Goal: Task Accomplishment & Management: Manage account settings

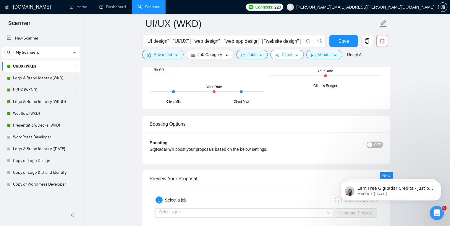
click at [295, 55] on icon "caret-down" at bounding box center [297, 55] width 4 height 4
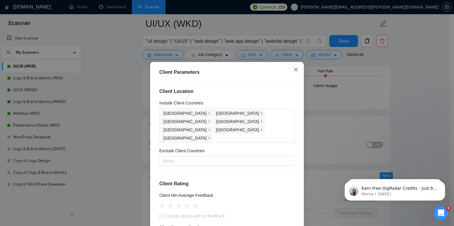
click at [293, 70] on icon "close" at bounding box center [295, 69] width 5 height 5
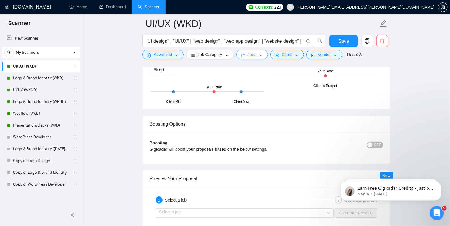
click at [261, 54] on icon "caret-down" at bounding box center [261, 55] width 4 height 4
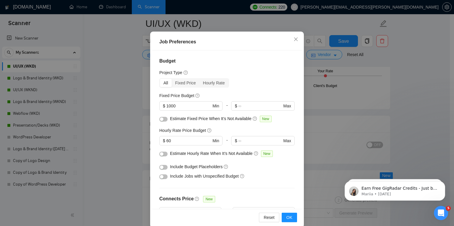
scroll to position [32, 0]
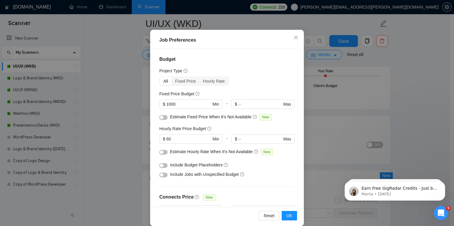
click at [163, 166] on button "button" at bounding box center [163, 165] width 8 height 5
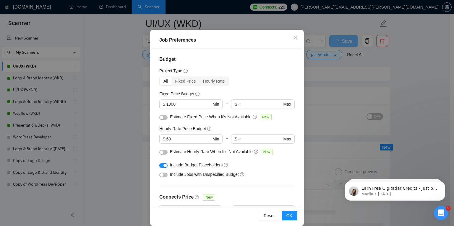
click at [163, 166] on div "button" at bounding box center [165, 166] width 4 height 4
click at [268, 164] on div "Include Budget Placeholders" at bounding box center [229, 165] width 119 height 7
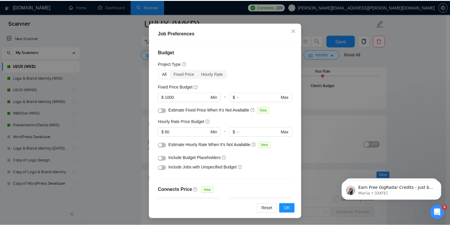
scroll to position [0, 0]
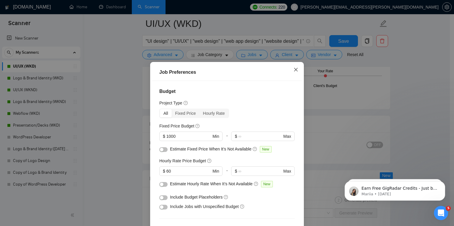
click at [293, 72] on icon "close" at bounding box center [295, 69] width 5 height 5
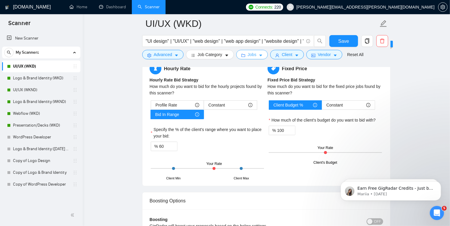
scroll to position [1062, 0]
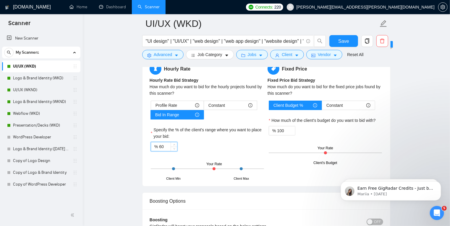
drag, startPoint x: 161, startPoint y: 147, endPoint x: 158, endPoint y: 147, distance: 3.3
click at [158, 147] on div "% 60" at bounding box center [164, 146] width 27 height 9
type input "70"
click at [147, 156] on div "Hourly Rate Hourly Rate Bid Strategy How much do you want to bid for the hourly…" at bounding box center [266, 121] width 248 height 131
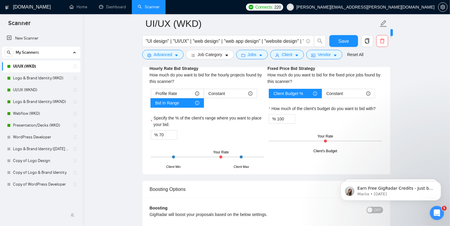
scroll to position [1073, 0]
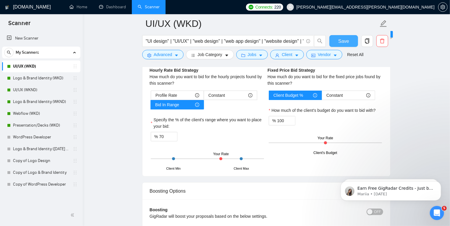
click at [337, 43] on button "Save" at bounding box center [343, 41] width 29 height 12
click at [44, 79] on link "Logo & Brand Identity (WKD)" at bounding box center [41, 78] width 56 height 12
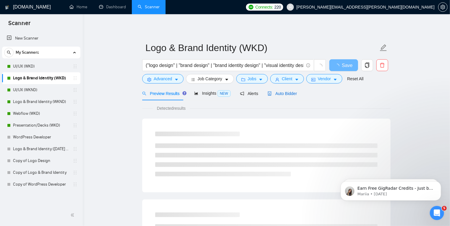
click at [283, 95] on span "Auto Bidder" at bounding box center [281, 93] width 29 height 5
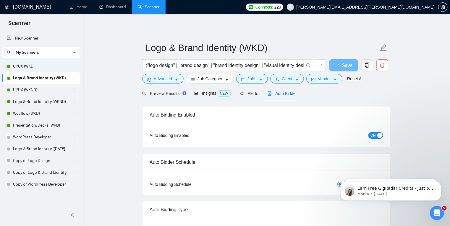
radio input "false"
radio input "true"
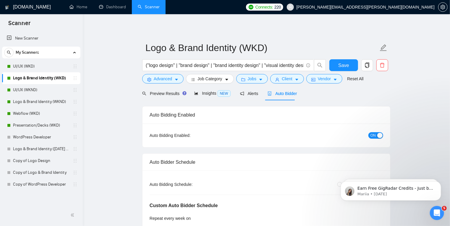
click at [285, 96] on span "Auto Bidder" at bounding box center [281, 93] width 29 height 5
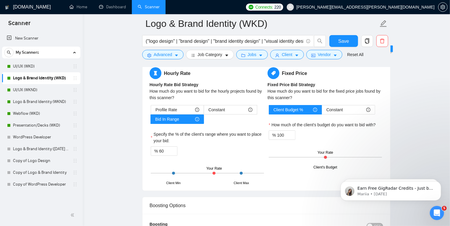
scroll to position [1070, 0]
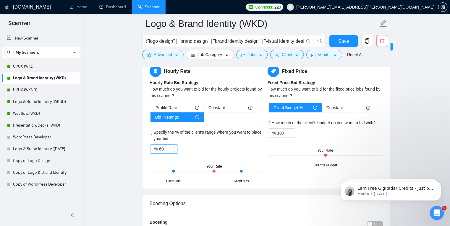
click at [160, 145] on input "60" at bounding box center [168, 149] width 18 height 9
type input "70"
click at [340, 39] on span "Save" at bounding box center [343, 41] width 11 height 7
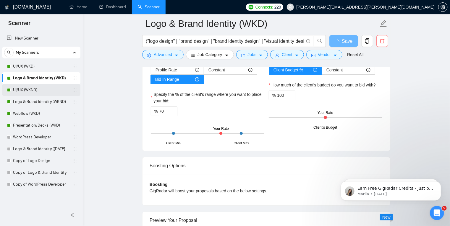
click at [42, 90] on link "UI/UX (WKND)" at bounding box center [41, 90] width 56 height 12
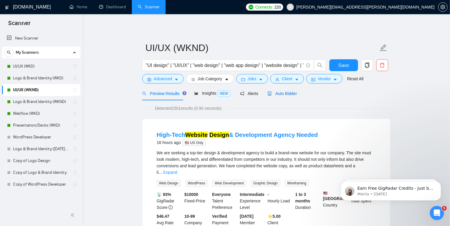
click at [281, 91] on span "Auto Bidder" at bounding box center [281, 93] width 29 height 5
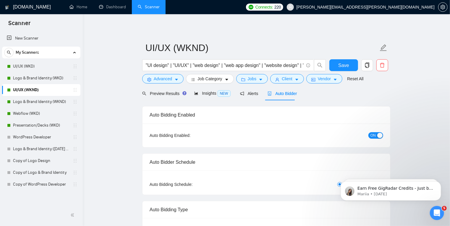
radio input "false"
radio input "true"
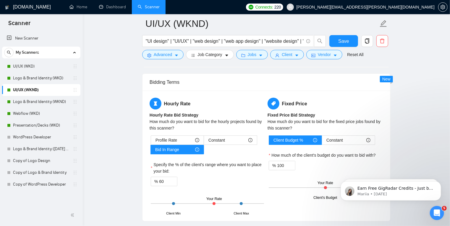
scroll to position [1028, 0]
click at [161, 181] on input "60" at bounding box center [168, 181] width 18 height 9
type input "70"
click at [347, 44] on span "Save" at bounding box center [343, 41] width 11 height 7
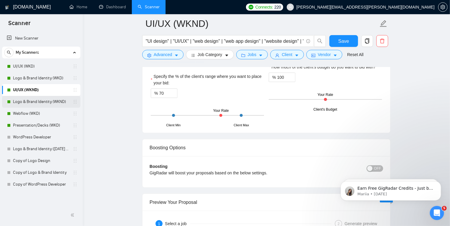
click at [49, 99] on link "Logo & Brand Identity (WKND)" at bounding box center [41, 102] width 56 height 12
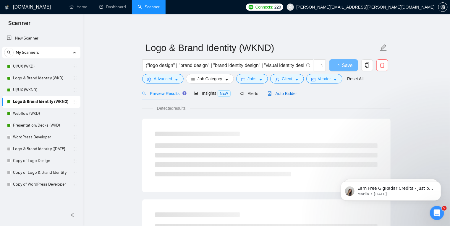
click at [282, 93] on span "Auto Bidder" at bounding box center [281, 93] width 29 height 5
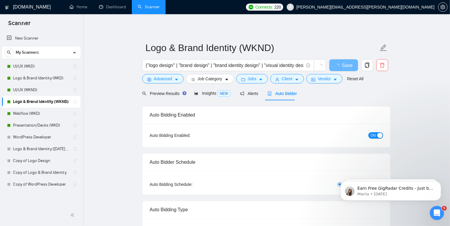
radio input "false"
radio input "true"
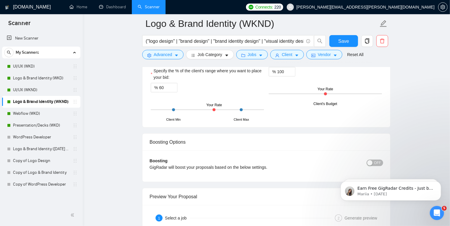
scroll to position [1099, 0]
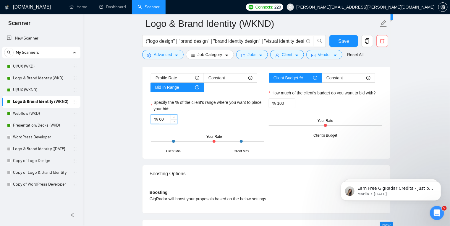
click at [159, 115] on input "60" at bounding box center [168, 119] width 18 height 9
type input "70"
click at [345, 41] on span "Save" at bounding box center [343, 41] width 11 height 7
click at [39, 115] on link "Webflow (WKD)" at bounding box center [41, 114] width 56 height 12
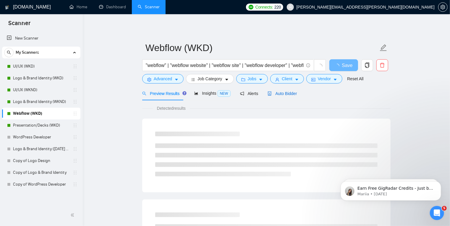
click at [284, 95] on span "Auto Bidder" at bounding box center [281, 93] width 29 height 5
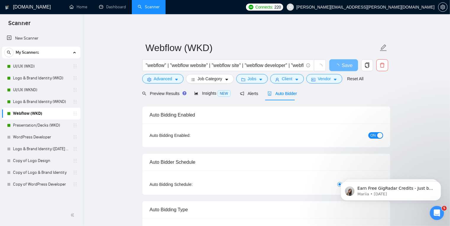
radio input "false"
radio input "true"
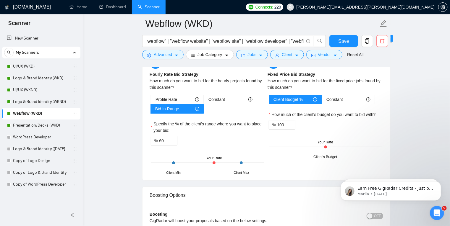
scroll to position [1019, 0]
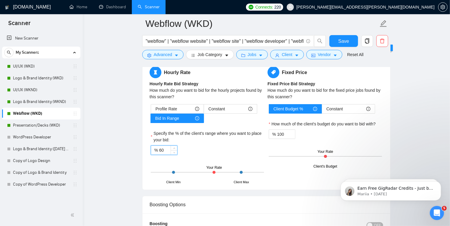
drag, startPoint x: 161, startPoint y: 148, endPoint x: 159, endPoint y: 151, distance: 3.3
click at [159, 151] on input "60" at bounding box center [168, 150] width 18 height 9
type input "70"
click at [373, 66] on div at bounding box center [266, 64] width 248 height 5
click at [348, 44] on span "Save" at bounding box center [343, 41] width 11 height 7
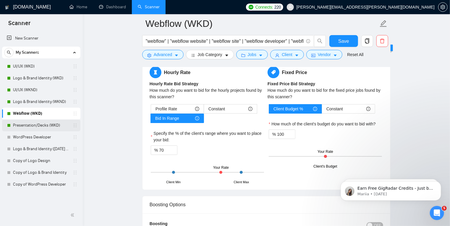
click at [44, 127] on link "Presentation/Decks (WKD)" at bounding box center [41, 126] width 56 height 12
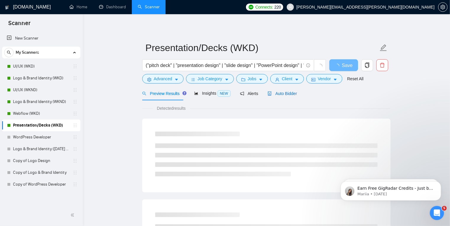
click at [283, 93] on span "Auto Bidder" at bounding box center [281, 93] width 29 height 5
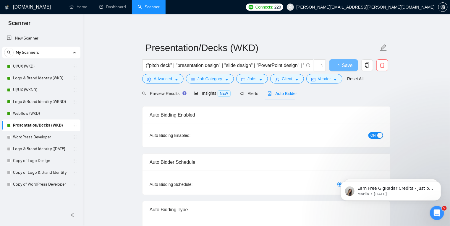
radio input "false"
radio input "true"
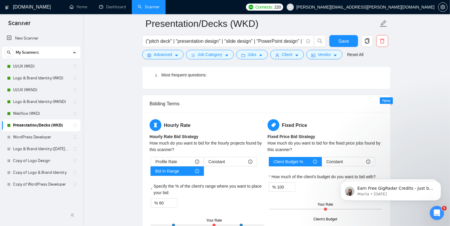
scroll to position [1015, 0]
click at [159, 203] on input "60" at bounding box center [168, 203] width 18 height 9
type input "70"
click at [351, 40] on button "Save" at bounding box center [343, 41] width 29 height 12
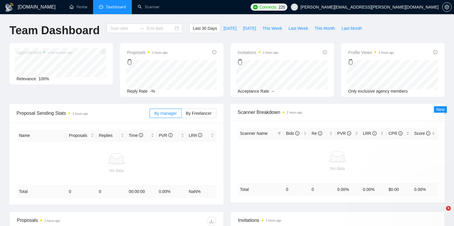
type input "[DATE]"
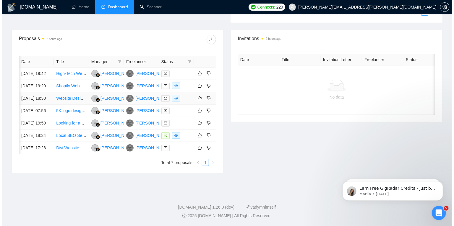
scroll to position [0, 9]
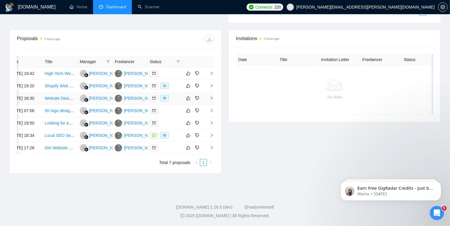
click at [211, 96] on icon "right" at bounding box center [212, 98] width 4 height 4
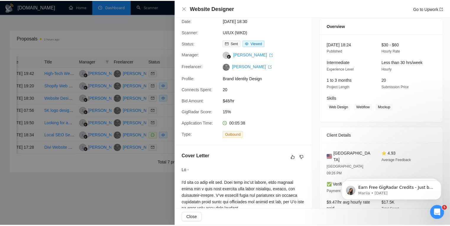
scroll to position [0, 0]
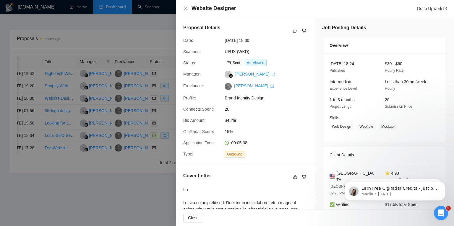
click at [135, 185] on div at bounding box center [227, 113] width 454 height 226
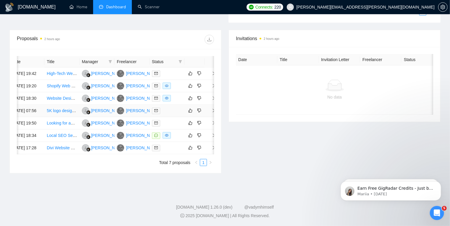
scroll to position [0, 9]
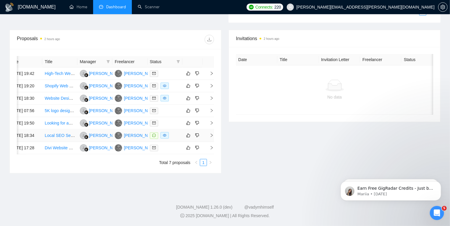
click at [210, 134] on icon "right" at bounding box center [212, 136] width 4 height 4
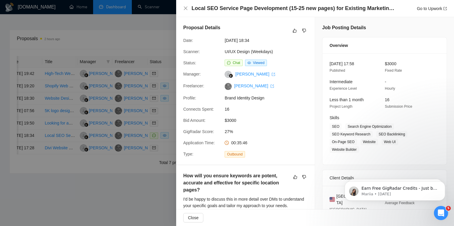
click at [148, 190] on div at bounding box center [227, 113] width 454 height 226
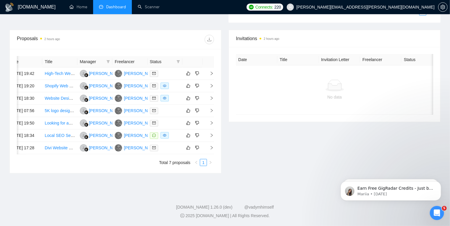
scroll to position [0, 7]
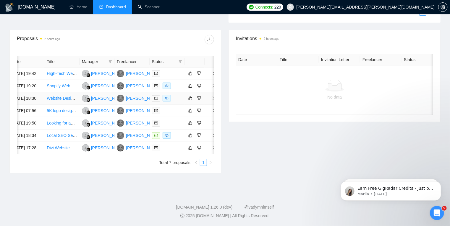
click at [210, 96] on span "right" at bounding box center [211, 98] width 9 height 4
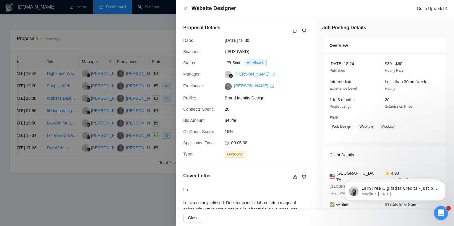
click at [139, 179] on div at bounding box center [227, 113] width 454 height 226
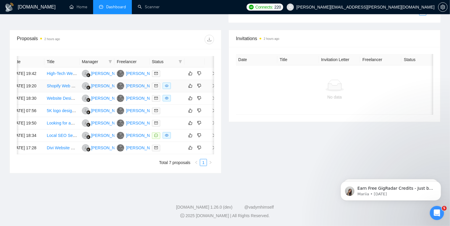
click at [209, 84] on span "right" at bounding box center [211, 86] width 9 height 4
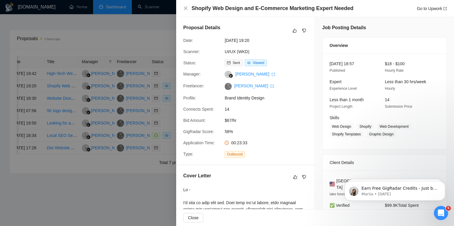
click at [95, 196] on div at bounding box center [227, 113] width 454 height 226
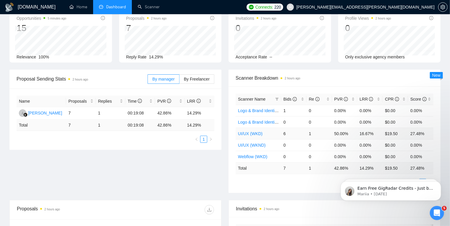
scroll to position [36, 0]
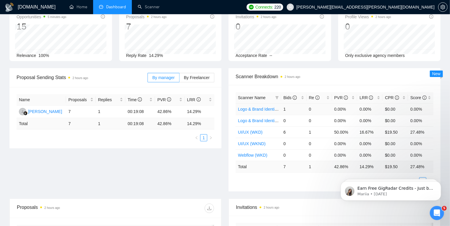
click at [267, 108] on link "Logo & Brand Identity (WKD)" at bounding box center [264, 109] width 53 height 5
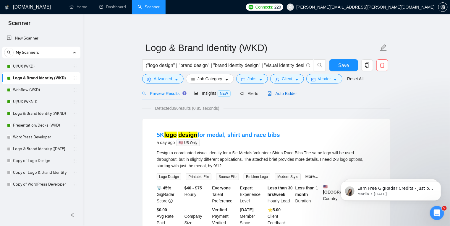
click at [280, 95] on span "Auto Bidder" at bounding box center [281, 93] width 29 height 5
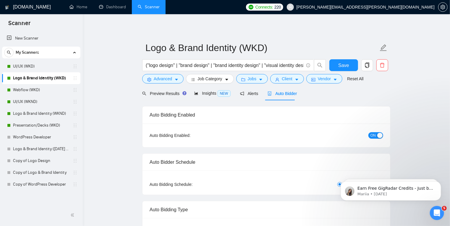
radio input "false"
radio input "true"
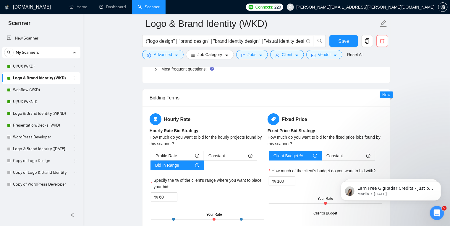
scroll to position [1021, 0]
click at [159, 193] on input "60" at bounding box center [168, 197] width 18 height 9
type input "70"
click at [349, 41] on button "Save" at bounding box center [343, 41] width 29 height 12
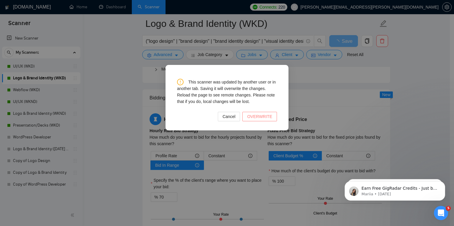
click at [257, 118] on span "OVERWRITE" at bounding box center [259, 116] width 25 height 7
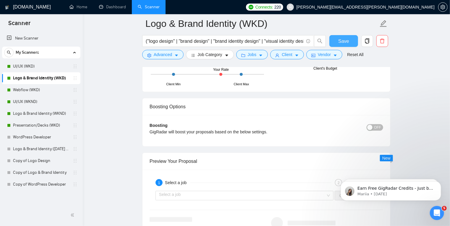
scroll to position [1167, 0]
click at [372, 125] on div "button" at bounding box center [369, 127] width 5 height 5
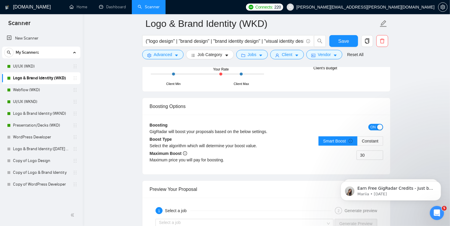
click at [371, 124] on span "ON" at bounding box center [372, 127] width 5 height 7
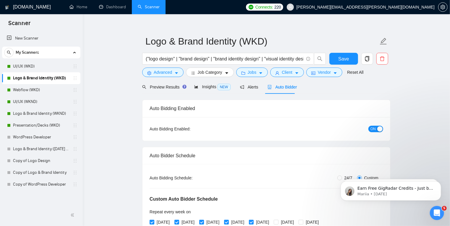
scroll to position [0, 0]
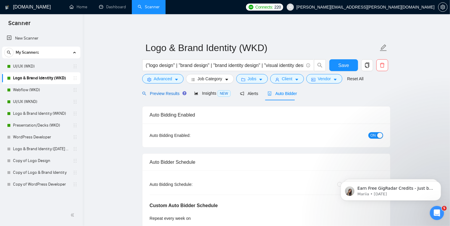
click at [171, 92] on span "Preview Results" at bounding box center [163, 93] width 43 height 5
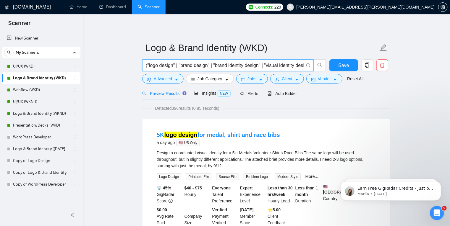
click at [147, 66] on input "("logo design" | "brand design" | "brand identity design" | "visual identity de…" at bounding box center [225, 65] width 158 height 7
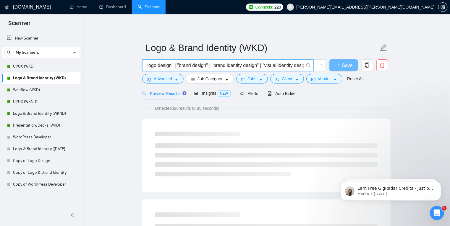
click at [303, 64] on input ""logo design" | "brand design" | "brand identity design" | "visual identity des…" at bounding box center [225, 65] width 158 height 7
type input ""logo design" | "brand design" | "brand identity design" | "visual identity des…"
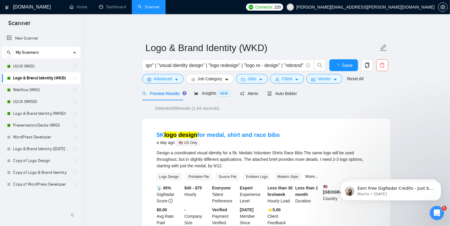
scroll to position [0, 0]
click at [345, 66] on span "Save" at bounding box center [343, 65] width 11 height 7
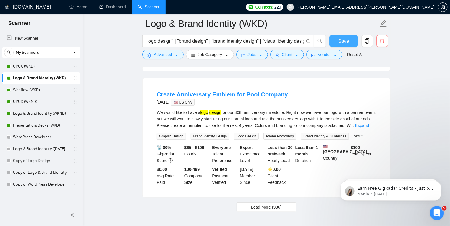
scroll to position [1252, 0]
click at [255, 204] on span "Load More (386)" at bounding box center [266, 207] width 31 height 7
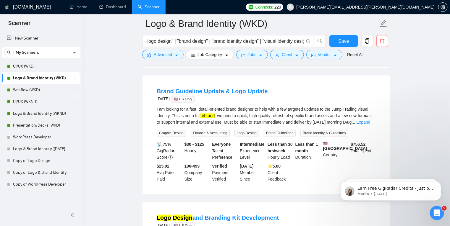
scroll to position [1648, 0]
click at [366, 120] on link "Expand" at bounding box center [363, 122] width 14 height 5
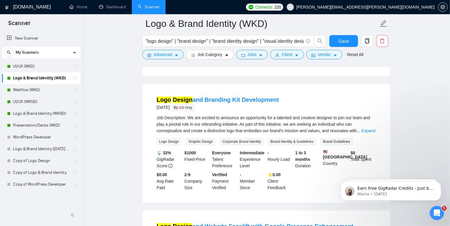
scroll to position [1831, 0]
click at [366, 130] on link "Expand" at bounding box center [368, 131] width 14 height 5
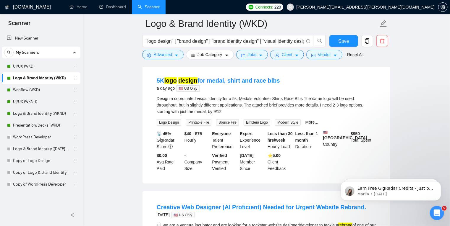
scroll to position [0, 0]
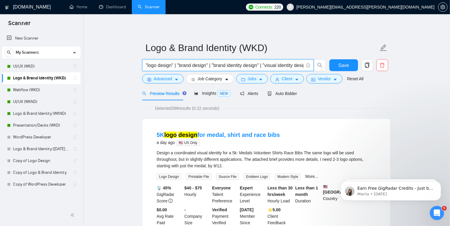
click at [243, 64] on input ""logo design" | "brand design" | "brand identity design" | "visual identity des…" at bounding box center [225, 65] width 158 height 7
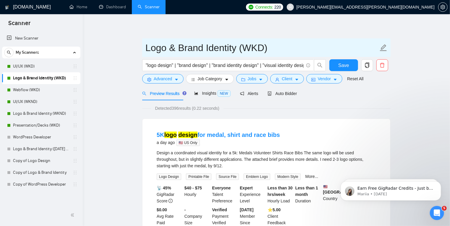
drag, startPoint x: 273, startPoint y: 49, endPoint x: 130, endPoint y: 45, distance: 143.4
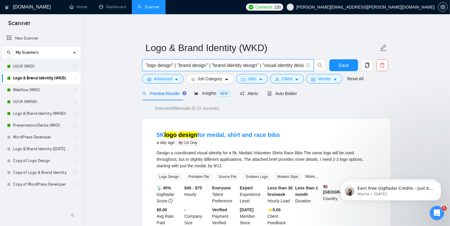
click at [254, 66] on input ""logo design" | "brand design" | "brand identity design" | "visual identity des…" at bounding box center [225, 65] width 158 height 7
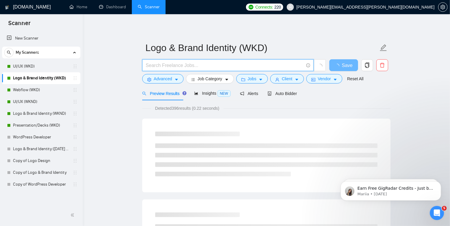
paste input "(rebrand | "re brand" | "re - brand" | refresh | redesign | "re-design" | "re -…"
click at [186, 64] on input "(rebrand | "re brand" | "re - brand" | refresh | redesign | "re-design" | "re -…" at bounding box center [225, 65] width 158 height 7
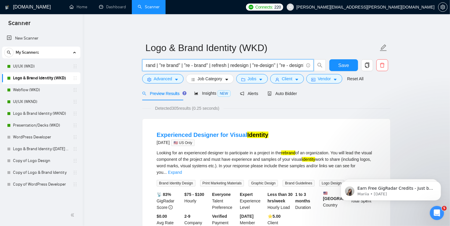
scroll to position [0, 0]
drag, startPoint x: 267, startPoint y: 66, endPoint x: 262, endPoint y: 64, distance: 5.9
click at [262, 64] on input "(rebrand | "re brand" | "re - brand" | refresh | redesign | "re-design" | "re -…" at bounding box center [225, 65] width 158 height 7
click at [276, 65] on input "(rebrand | "re brand" | "re - brand" | refresh | redesign | "re-design" | "re -…" at bounding box center [225, 65] width 158 height 7
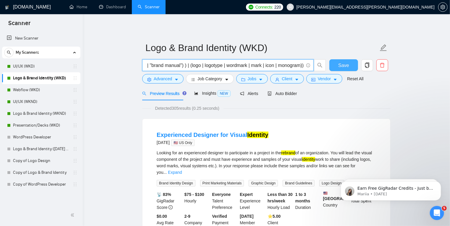
type input "(rebrand | "re brand" | "re - brand" | refresh | redesign | "re-design" | "re -…"
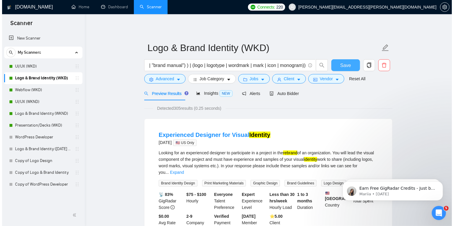
scroll to position [0, 0]
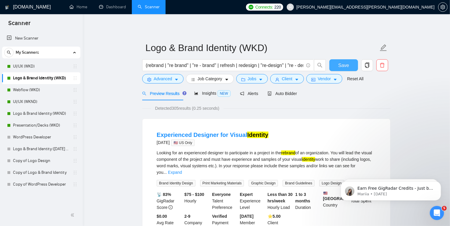
click at [343, 66] on span "Save" at bounding box center [343, 65] width 11 height 7
click at [175, 79] on icon "caret-down" at bounding box center [176, 80] width 3 height 2
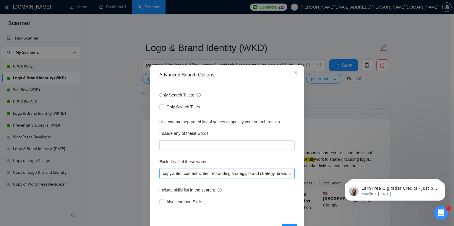
click at [194, 174] on input "copywriter, content writer, rebranding strategy, brand strategy, brand consulta…" at bounding box center [226, 173] width 135 height 9
click at [195, 172] on input "copywriter, content writer, rebranding strategy, brand strategy, brand consulta…" at bounding box center [226, 173] width 135 height 9
click at [267, 175] on input "copywriter, content writer, rebranding strategy, brand strategy, brand consulta…" at bounding box center [226, 173] width 135 height 9
drag, startPoint x: 250, startPoint y: 175, endPoint x: 122, endPoint y: 175, distance: 128.6
click at [122, 175] on div "Advanced Search Options Only Search Titles: Only Search Titles Use comma-separa…" at bounding box center [227, 113] width 454 height 226
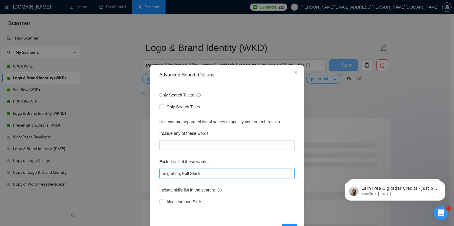
paste input ""ai logo", "logo generator", "free logo", "cheap logo", canva, fiverr, midjourn…"
click at [272, 175] on input ""ai logo", "logo generator", "free logo", "cheap logo", canva, fiverr, midjourn…" at bounding box center [226, 173] width 135 height 9
click at [252, 177] on input ""ai logo", "logo generator", "free logo", "cheap logo", canva, fiverr, midjourn…" at bounding box center [226, 173] width 135 height 9
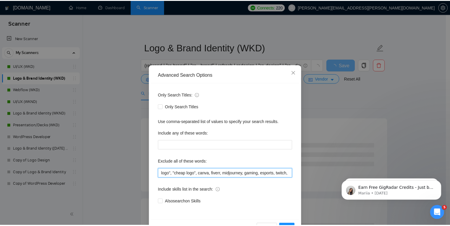
scroll to position [0, 0]
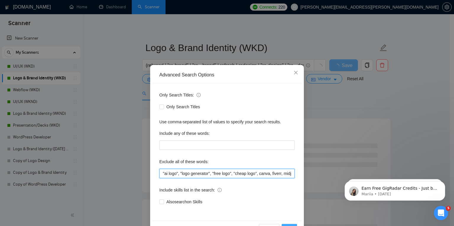
type input ""ai logo", "logo generator", "free logo", "cheap logo", canva, fiverr, midjourn…"
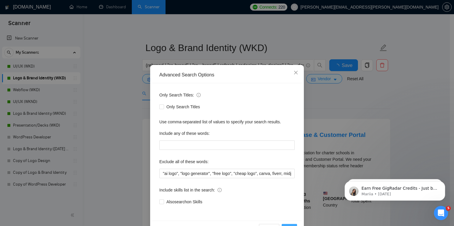
click at [287, 226] on span "OK" at bounding box center [289, 229] width 6 height 7
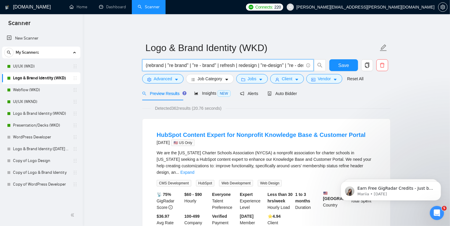
click at [197, 63] on input "(rebrand | "re brand" | "re - brand" | refresh | redesign | "re-design" | "re -…" at bounding box center [225, 65] width 158 height 7
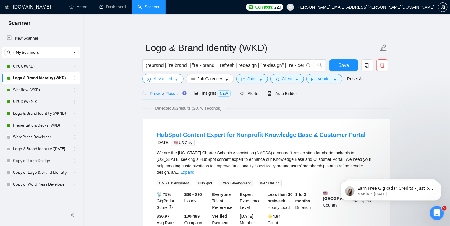
click at [179, 79] on button "Advanced" at bounding box center [162, 78] width 41 height 9
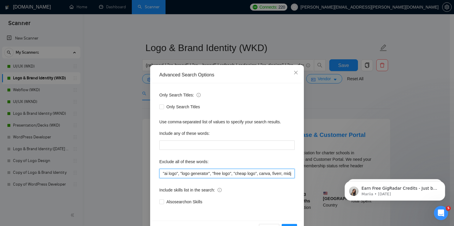
click at [182, 173] on input ""ai logo", "logo generator", "free logo", "cheap logo", canva, fiverr, midjourn…" at bounding box center [226, 173] width 135 height 9
click at [288, 226] on span "OK" at bounding box center [289, 229] width 6 height 7
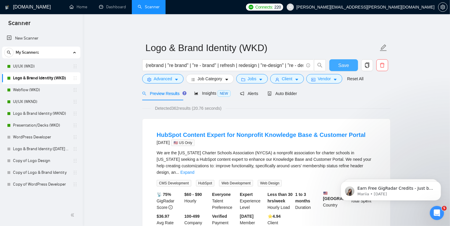
click at [348, 65] on span "Save" at bounding box center [343, 65] width 11 height 7
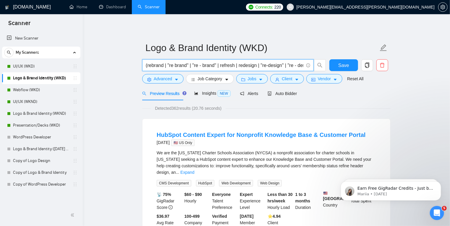
click at [185, 67] on input "(rebrand | "re brand" | "re - brand" | refresh | redesign | "re-design" | "re -…" at bounding box center [225, 65] width 158 height 7
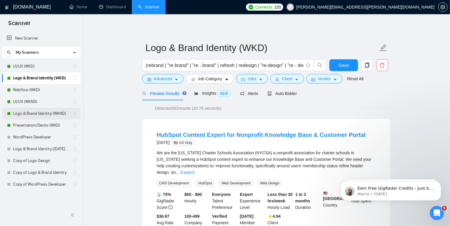
click at [41, 113] on link "Logo & Brand Identity (WKND)" at bounding box center [41, 114] width 56 height 12
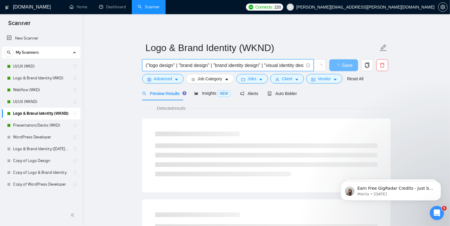
click at [228, 66] on input "("logo design" | "brand design" | "brand identity design" | "visual identity de…" at bounding box center [225, 65] width 158 height 7
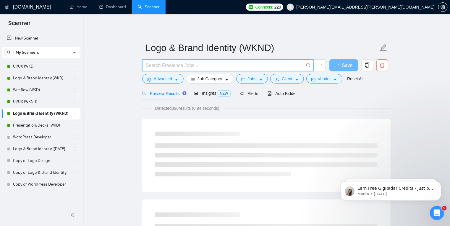
paste input "(rebrand | "re brand" | "re - brand" | refresh | redesign | "re-design" | "re -…"
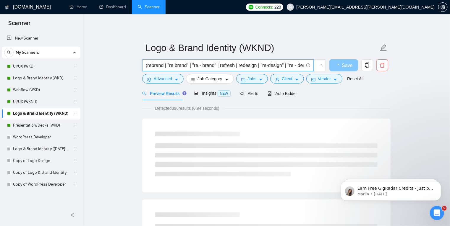
scroll to position [0, 413]
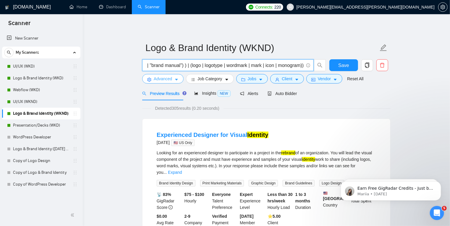
type input "(rebrand | "re brand" | "re - brand" | refresh | redesign | "re-design" | "re -…"
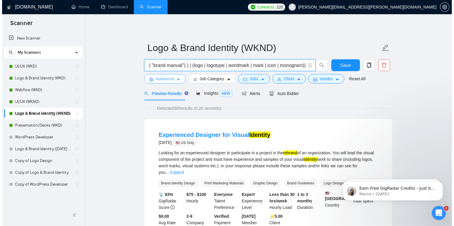
scroll to position [0, 0]
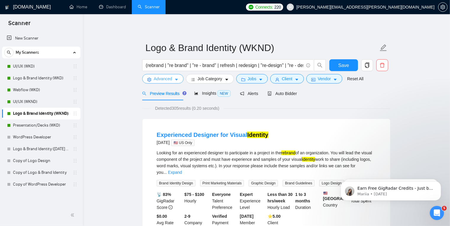
click at [176, 78] on icon "caret-down" at bounding box center [176, 80] width 4 height 4
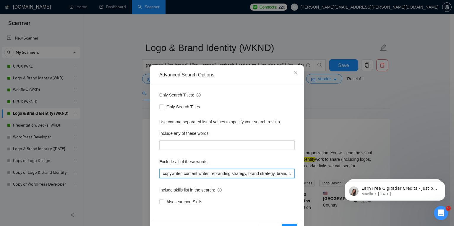
click at [205, 176] on input "copywriter, content writer, rebranding strategy, brand strategy, brand consulta…" at bounding box center [226, 173] width 135 height 9
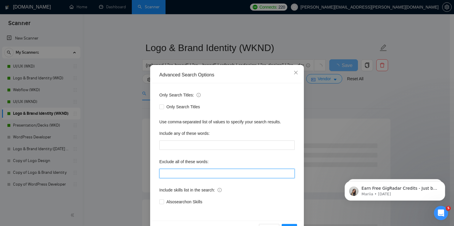
paste input ""ai logo", "logo generator", "free logo", "cheap logo", canva, fiverr, midjourn…"
type input ""ai logo", "logo generator", "free logo", "cheap logo", canva, fiverr, midjourn…"
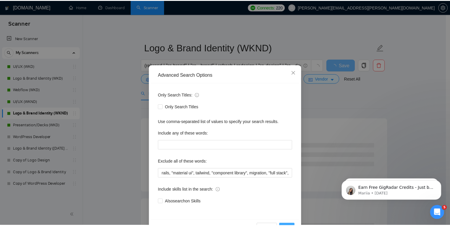
scroll to position [0, 0]
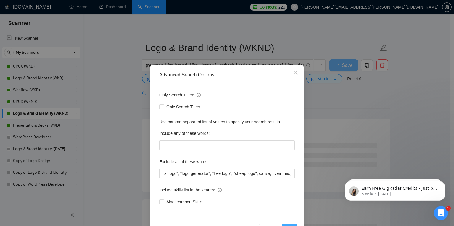
click at [287, 225] on button "OK" at bounding box center [289, 228] width 15 height 9
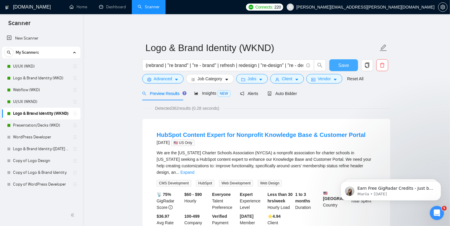
click at [348, 65] on button "Save" at bounding box center [343, 65] width 29 height 12
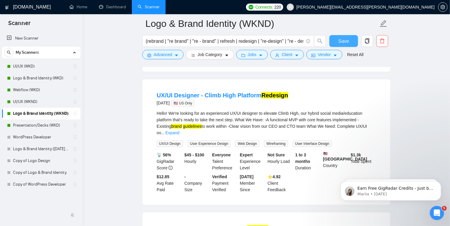
scroll to position [179, 0]
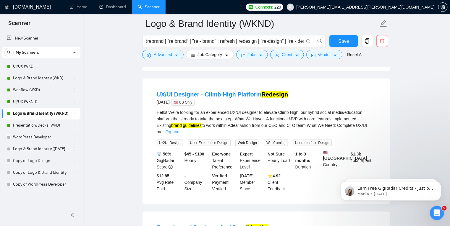
click at [179, 130] on link "Expand" at bounding box center [172, 132] width 14 height 5
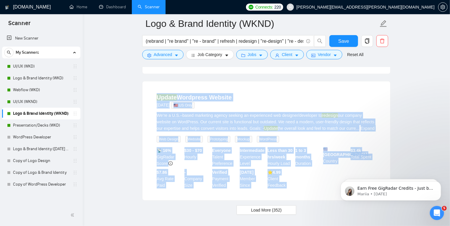
scroll to position [1371, 0]
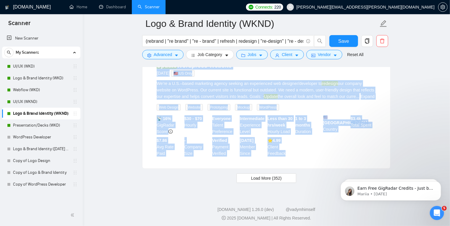
drag, startPoint x: 143, startPoint y: 116, endPoint x: 306, endPoint y: 153, distance: 166.9
copy ul "LorEmip Dolorsi Ametco adi Elitseddo Eiusmodte Inci & Utlabore Etdolo 2 magn al…"
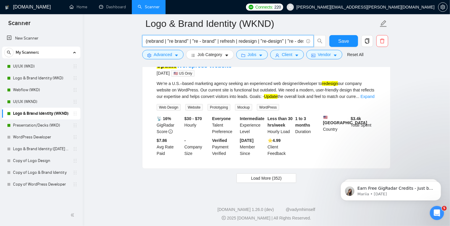
click at [230, 42] on input "(rebrand | "re brand" | "re - brand" | refresh | redesign | "re-design" | "re -…" at bounding box center [225, 41] width 158 height 7
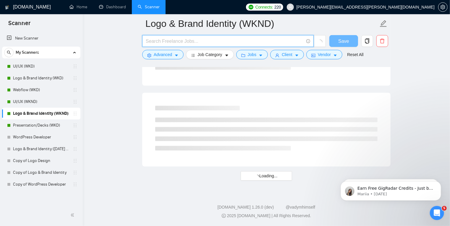
scroll to position [760, 0]
paste input ""logo design" | "brand design" | "brand identity design" | "visual identity des…"
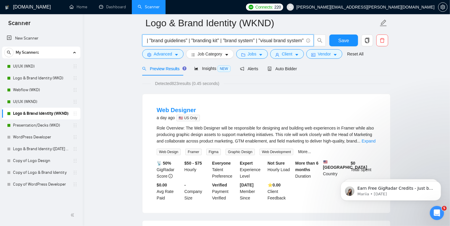
scroll to position [0, 0]
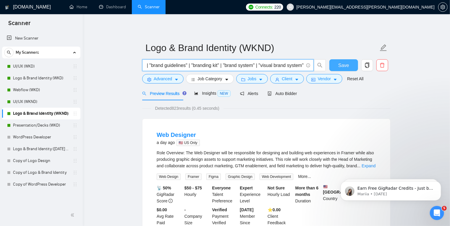
type input ""logo design" | "brand design" | "brand identity design" | "visual identity des…"
click at [344, 67] on span "Save" at bounding box center [343, 65] width 11 height 7
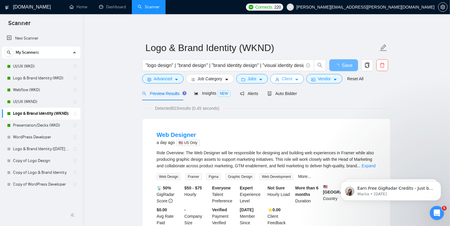
click at [295, 79] on icon "caret-down" at bounding box center [297, 80] width 4 height 4
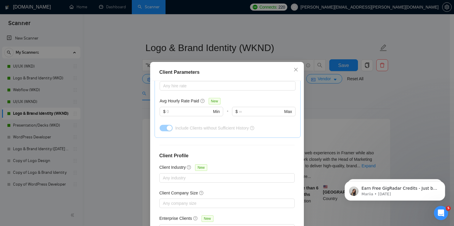
scroll to position [39, 0]
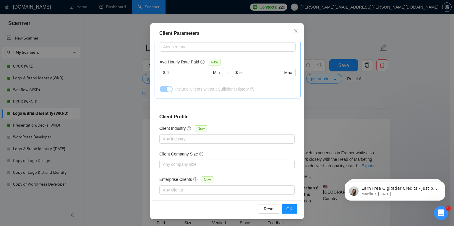
click at [336, 95] on div "Client Parameters Client Location Include Client Countries [GEOGRAPHIC_DATA] [G…" at bounding box center [227, 113] width 454 height 226
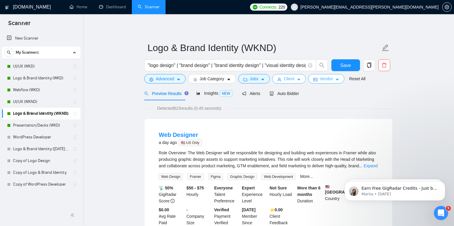
scroll to position [0, 0]
click at [335, 79] on icon "caret-down" at bounding box center [335, 80] width 4 height 4
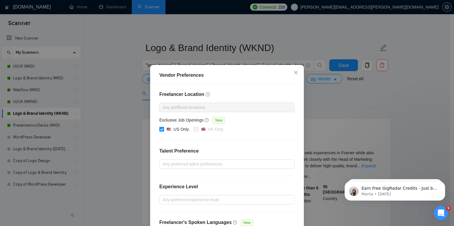
click at [160, 130] on input "US Only" at bounding box center [161, 129] width 4 height 4
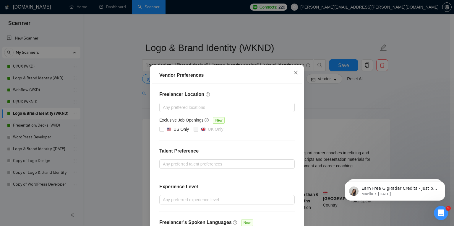
click at [294, 74] on icon "close" at bounding box center [296, 73] width 4 height 4
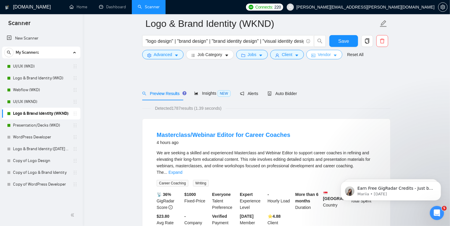
scroll to position [80, 0]
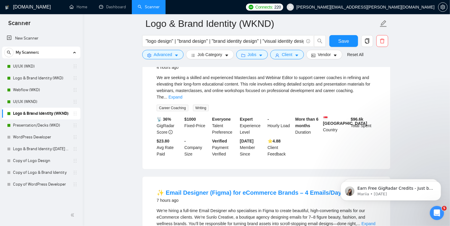
click at [325, 98] on div "We are seeking a skilled and experienced Masterclass and Webinar Editor to supp…" at bounding box center [266, 92] width 219 height 37
click at [334, 56] on icon "caret-down" at bounding box center [335, 56] width 3 height 2
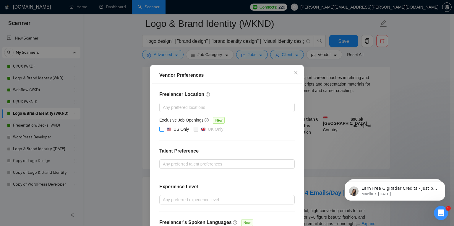
click at [160, 128] on input "US Only" at bounding box center [161, 129] width 4 height 4
checkbox input "true"
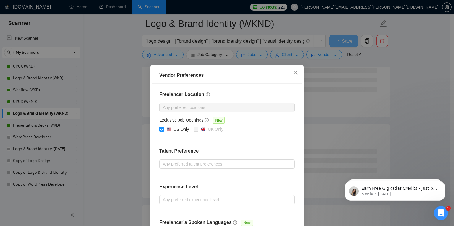
click at [293, 72] on icon "close" at bounding box center [295, 72] width 5 height 5
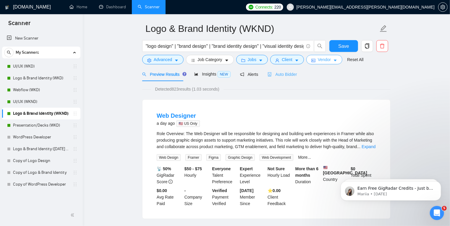
scroll to position [0, 0]
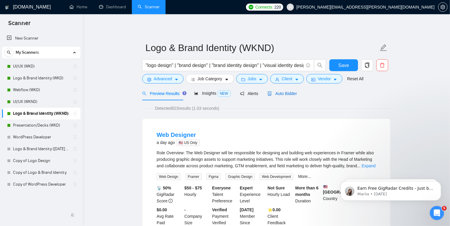
click at [283, 95] on span "Auto Bidder" at bounding box center [281, 93] width 29 height 5
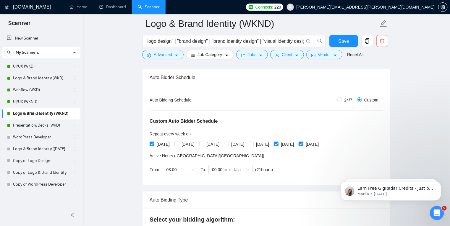
scroll to position [91, 0]
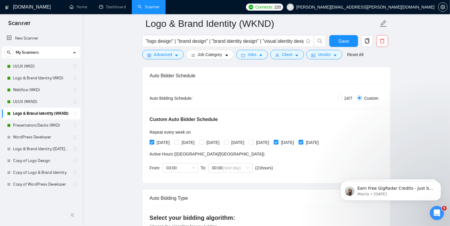
click at [374, 43] on div ""logo design" | "brand design" | "brand identity design" | "visual identity des…" at bounding box center [265, 42] width 248 height 15
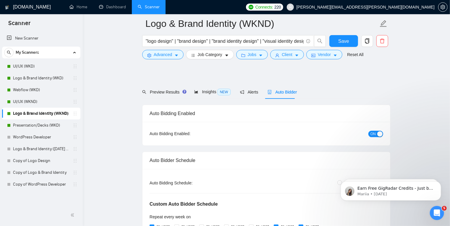
scroll to position [32, 0]
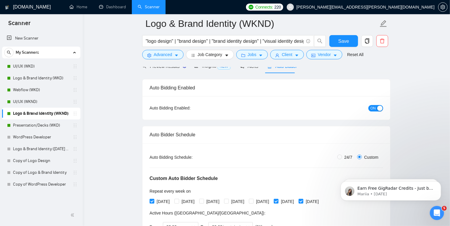
click at [375, 106] on span "ON" at bounding box center [372, 108] width 5 height 7
click at [346, 44] on span "Save" at bounding box center [343, 41] width 11 height 7
click at [38, 78] on link "Logo & Brand Identity (WKD)" at bounding box center [41, 78] width 56 height 12
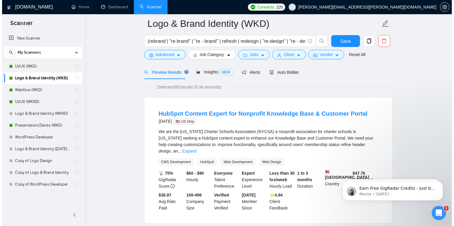
scroll to position [26, 0]
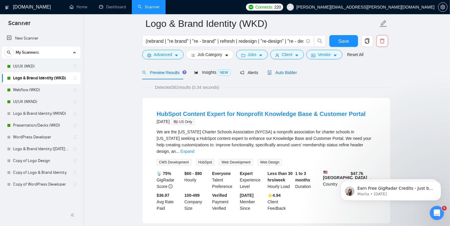
click at [286, 73] on span "Auto Bidder" at bounding box center [281, 72] width 29 height 5
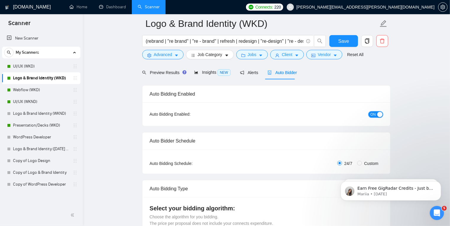
radio input "false"
radio input "true"
click at [375, 113] on span "ON" at bounding box center [372, 114] width 5 height 7
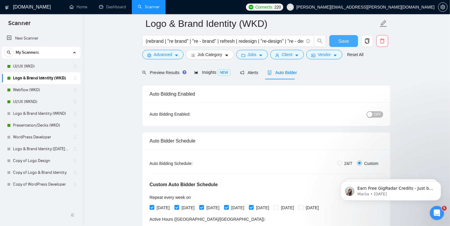
click at [345, 43] on span "Save" at bounding box center [343, 41] width 11 height 7
click at [176, 54] on icon "caret-down" at bounding box center [176, 55] width 4 height 4
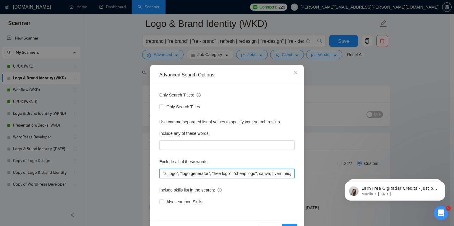
click at [185, 173] on input ""ai logo", "logo generator", "free logo", "cheap logo", canva, fiverr, midjourn…" at bounding box center [226, 173] width 135 height 9
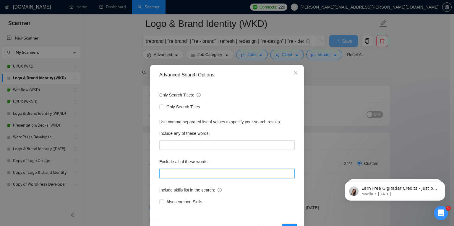
paste input ""ai logo", "logo generator", "free logo", "cheap logo", canva, fiverr, midjourn…"
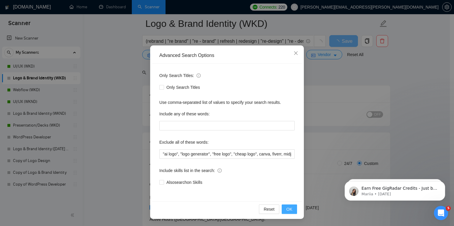
click at [286, 209] on span "OK" at bounding box center [289, 209] width 6 height 7
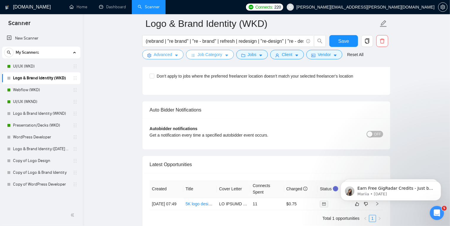
scroll to position [1503, 0]
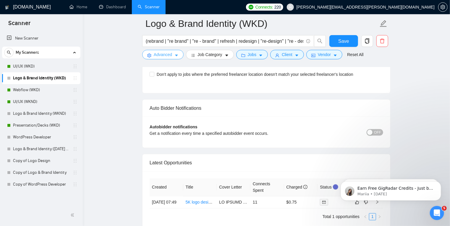
click at [174, 56] on icon "caret-down" at bounding box center [176, 55] width 4 height 4
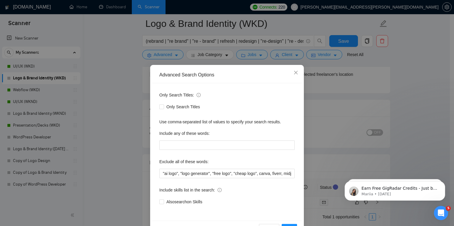
click at [126, 108] on div "Advanced Search Options Only Search Titles: Only Search Titles Use comma-separa…" at bounding box center [227, 113] width 454 height 226
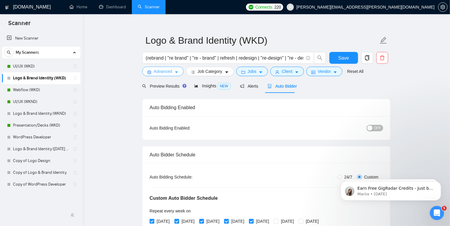
scroll to position [0, 0]
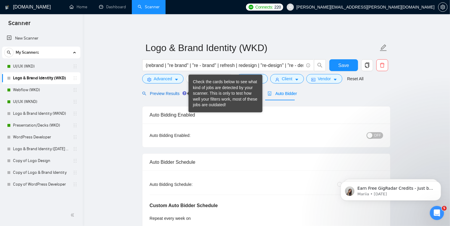
click at [170, 92] on span "Preview Results" at bounding box center [163, 93] width 43 height 5
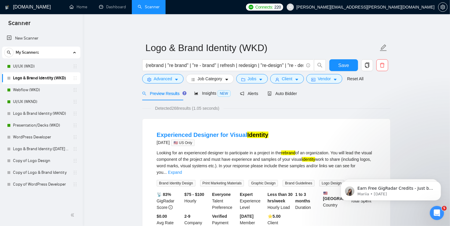
click at [166, 92] on span "Preview Results" at bounding box center [163, 93] width 43 height 5
click at [171, 77] on span "Advanced" at bounding box center [163, 79] width 18 height 7
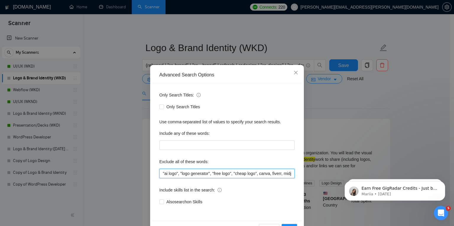
click at [226, 173] on input ""ai logo", "logo generator", "free logo", "cheap logo", canva, fiverr, midjourn…" at bounding box center [226, 173] width 135 height 9
drag, startPoint x: 212, startPoint y: 172, endPoint x: 185, endPoint y: 175, distance: 26.4
click at [185, 175] on input ""ai logo", "logo generator", "free logo", "cheap logo", canva, fiverr, midjourn…" at bounding box center [226, 173] width 135 height 9
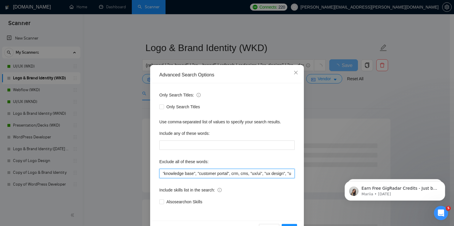
scroll to position [0, 1331]
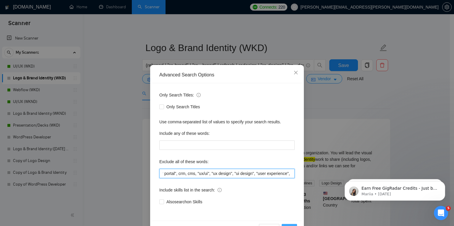
type input ""ai logo", "logo generator", "free logo", "cheap logo", canva, fiverr, midjourn…"
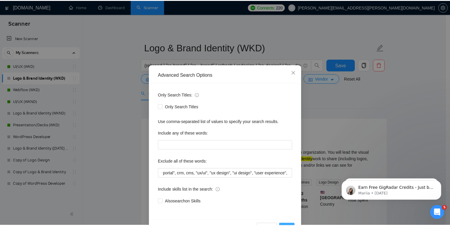
scroll to position [0, 0]
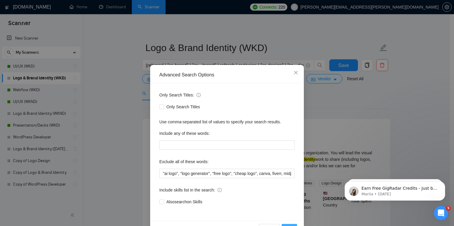
click at [288, 225] on button "OK" at bounding box center [289, 228] width 15 height 9
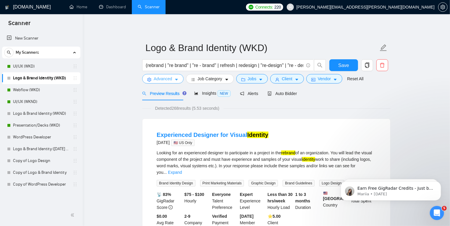
click at [179, 80] on button "Advanced" at bounding box center [162, 78] width 41 height 9
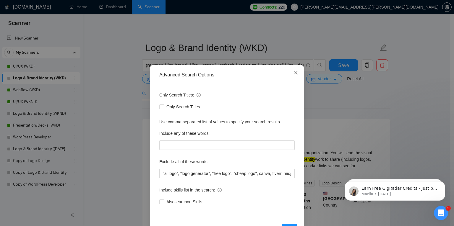
click at [293, 71] on icon "close" at bounding box center [295, 72] width 5 height 5
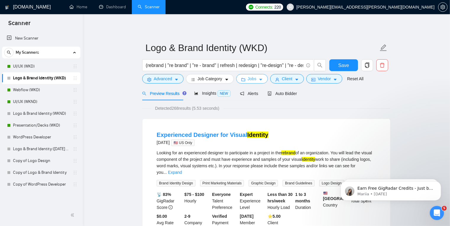
click at [262, 79] on button "Jobs" at bounding box center [252, 78] width 32 height 9
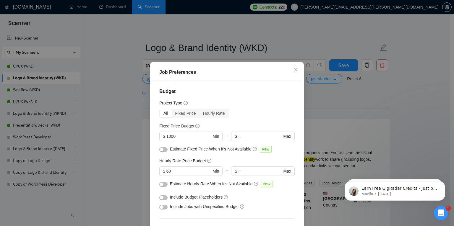
click at [329, 100] on div "Job Preferences Budget Project Type All Fixed Price Hourly Rate Fixed Price Bud…" at bounding box center [227, 113] width 454 height 226
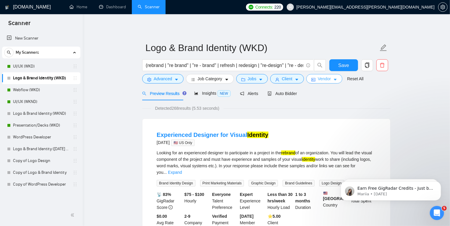
click at [334, 80] on icon "caret-down" at bounding box center [335, 80] width 4 height 4
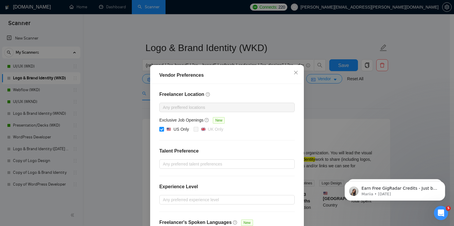
click at [314, 99] on div "Vendor Preferences Freelancer Location Any preffered locations Exclusive Job Op…" at bounding box center [227, 113] width 454 height 226
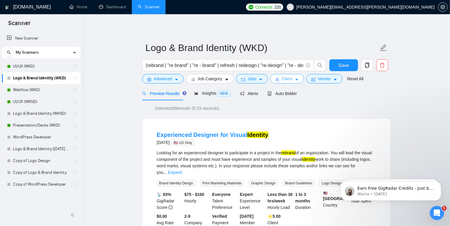
click at [296, 80] on icon "caret-down" at bounding box center [297, 80] width 4 height 4
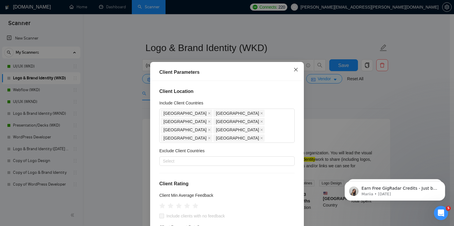
click at [293, 72] on icon "close" at bounding box center [295, 69] width 5 height 5
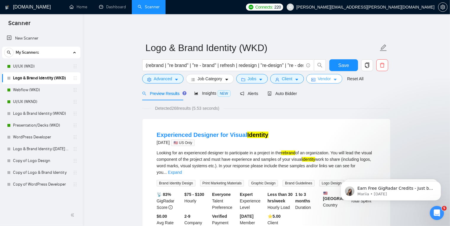
click at [334, 79] on icon "caret-down" at bounding box center [335, 80] width 3 height 2
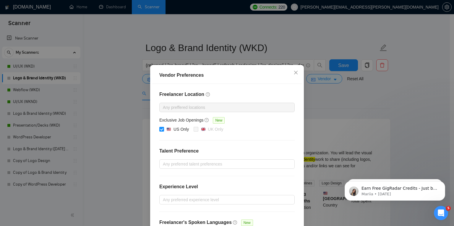
scroll to position [47, 0]
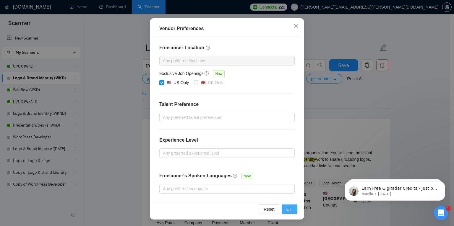
click at [291, 210] on button "OK" at bounding box center [289, 209] width 15 height 9
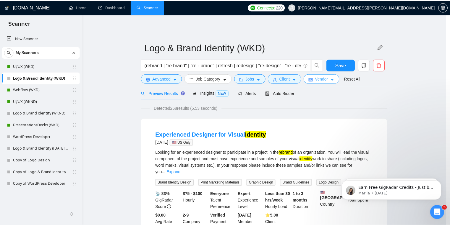
scroll to position [0, 0]
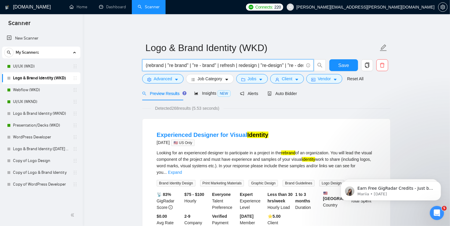
click at [238, 66] on input "(rebrand | "re brand" | "re - brand" | refresh | redesign | "re-design" | "re -…" at bounding box center [225, 65] width 158 height 7
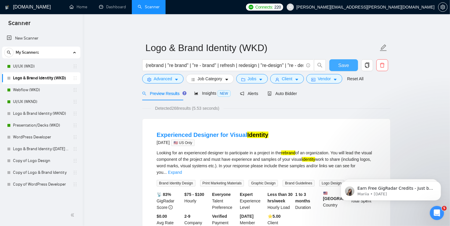
click at [348, 68] on span "Save" at bounding box center [343, 65] width 11 height 7
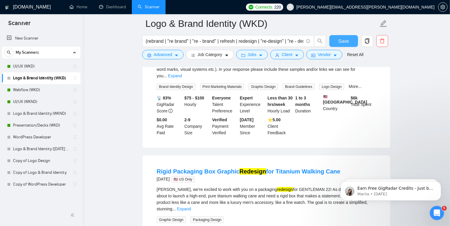
scroll to position [102, 0]
click at [298, 122] on div "📡 83% GigRadar Score $75 - $100 Hourly Everyone Talent Preference Expert Experi…" at bounding box center [266, 115] width 222 height 41
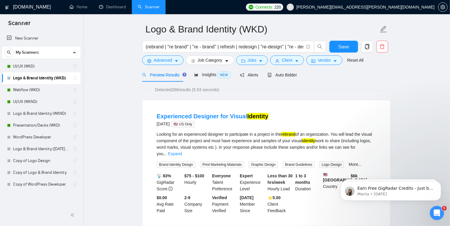
scroll to position [0, 0]
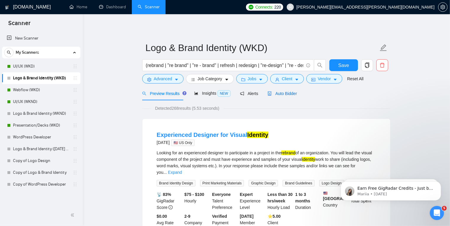
click at [286, 93] on span "Auto Bidder" at bounding box center [281, 93] width 29 height 5
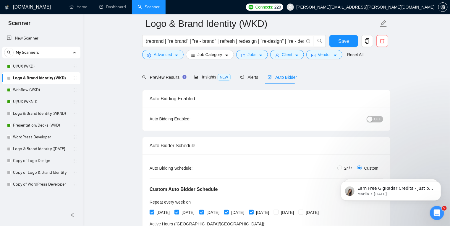
scroll to position [64, 0]
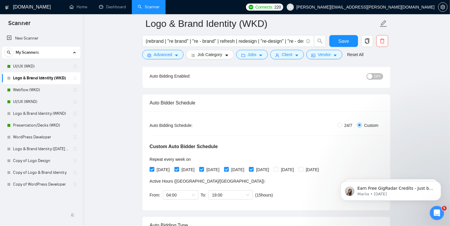
click at [374, 77] on button "OFF" at bounding box center [374, 76] width 17 height 7
click at [343, 42] on span "Save" at bounding box center [343, 41] width 11 height 7
click at [177, 56] on icon "caret-down" at bounding box center [176, 55] width 4 height 4
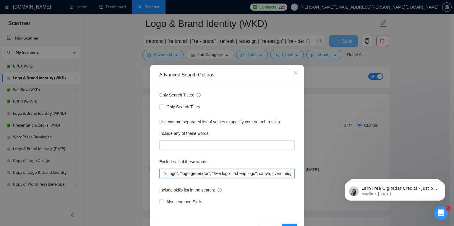
click at [199, 173] on input ""ai logo", "logo generator", "free logo", "cheap logo", canva, fiverr, midjourn…" at bounding box center [226, 173] width 135 height 9
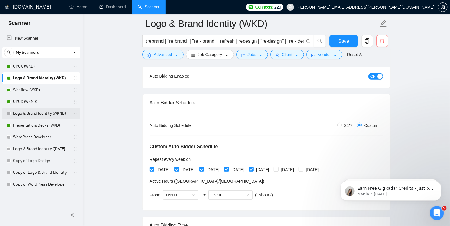
click at [36, 114] on link "Logo & Brand Identity (WKND)" at bounding box center [41, 114] width 56 height 12
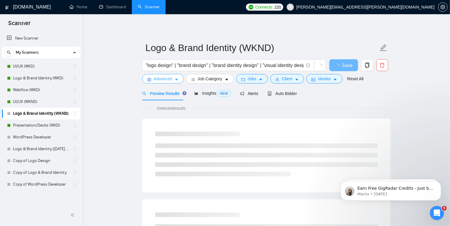
click at [176, 78] on icon "caret-down" at bounding box center [176, 80] width 4 height 4
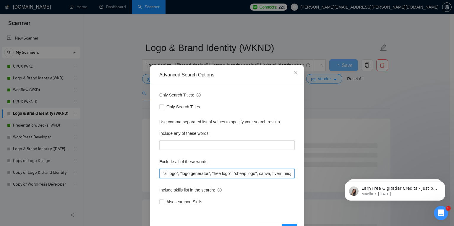
click at [187, 173] on input ""ai logo", "logo generator", "free logo", "cheap logo", canva, fiverr, midjourn…" at bounding box center [226, 173] width 135 height 9
paste input ""ai logo", "logo generator", "free logo", "cheap logo", canva, fiverr, midjourn…"
type input ""ai logo", "logo generator", "free logo", "cheap logo", canva, fiverr, midjourn…"
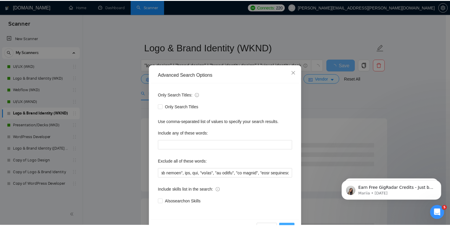
scroll to position [0, 0]
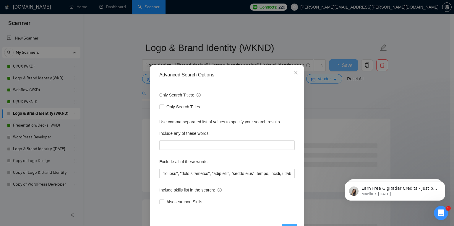
click at [286, 226] on span "OK" at bounding box center [289, 229] width 6 height 7
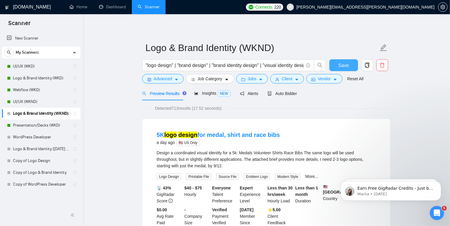
click at [339, 65] on span "Save" at bounding box center [343, 65] width 11 height 7
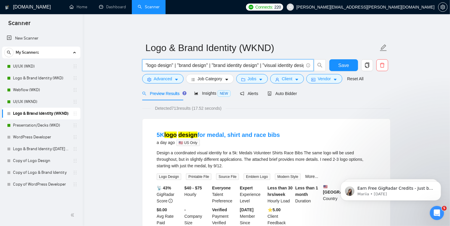
click at [177, 65] on input ""logo design" | "brand design" | "brand identity design" | "visual identity des…" at bounding box center [225, 65] width 158 height 7
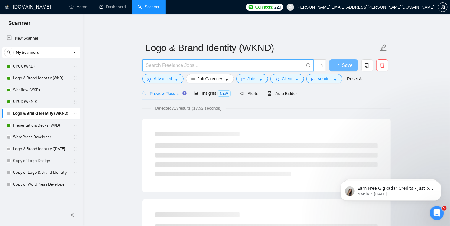
paste input "(rebrand | "re brand" | "re - brand" | refresh | redesign | "re-design" | "re -…"
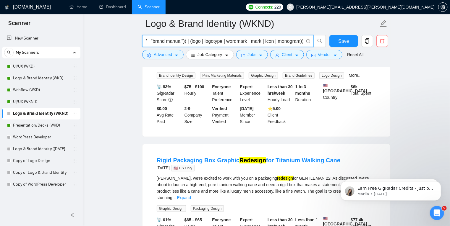
scroll to position [113, 0]
type input "(rebrand | "re brand" | "re - brand" | refresh | redesign | "re-design" | "re -…"
click at [187, 42] on input "(rebrand | "re brand" | "re - brand" | refresh | redesign | "re-design" | "re -…" at bounding box center [225, 41] width 158 height 7
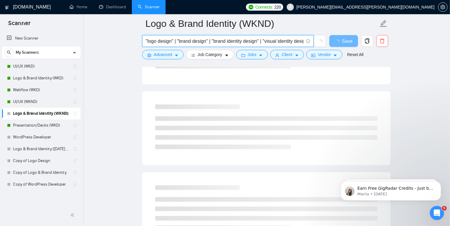
type input ""logo design" | "brand design" | "brand identity design" | "visual identity des…"
paste input "("logo design" | "logo redesign" | "logo re - design" | rebrand | "brand design…"
type input "("logo design" | "logo redesign" | "logo re - design" | rebrand | "brand design…"
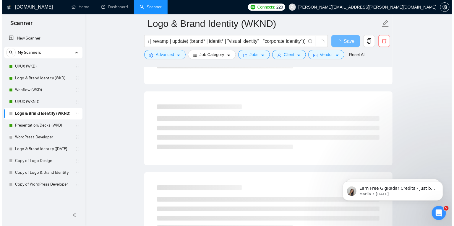
scroll to position [0, 0]
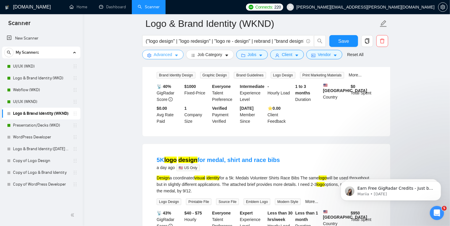
click at [175, 56] on icon "caret-down" at bounding box center [176, 56] width 3 height 2
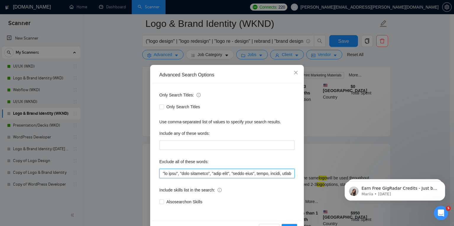
click at [180, 171] on input "text" at bounding box center [226, 173] width 135 height 9
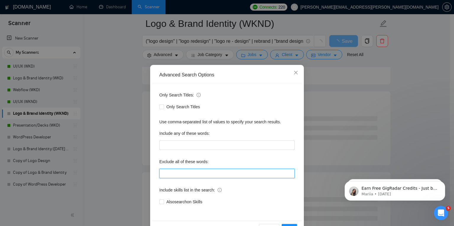
paste input ""ai logo", "logo generator", "free logo", "cheap logo", canva, fiverr, midjourn…"
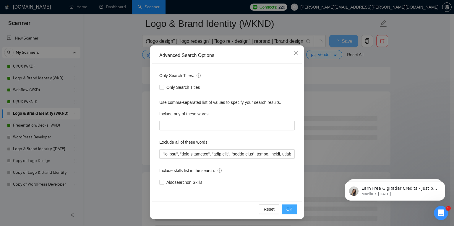
click at [289, 209] on span "OK" at bounding box center [289, 209] width 6 height 7
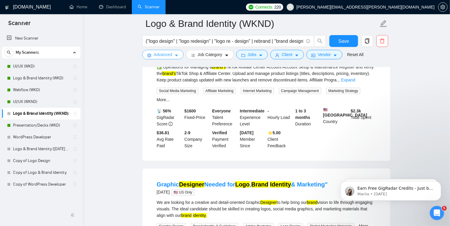
scroll to position [1046, 0]
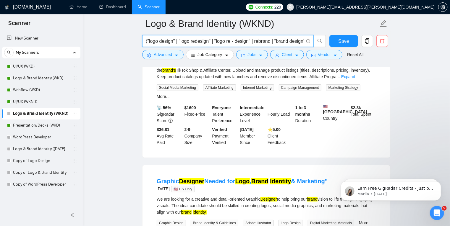
click at [283, 42] on input "("logo design" | "logo redesign" | "logo re - design" | rebrand | "brand design…" at bounding box center [225, 41] width 158 height 7
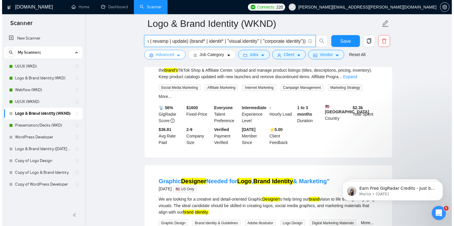
scroll to position [0, 0]
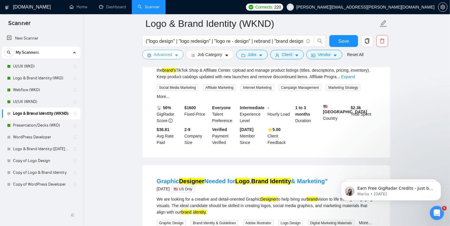
click at [177, 55] on icon "caret-down" at bounding box center [176, 56] width 3 height 2
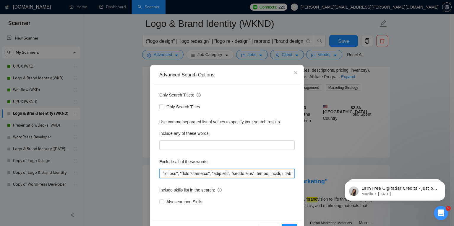
click at [278, 175] on input "text" at bounding box center [226, 173] width 135 height 9
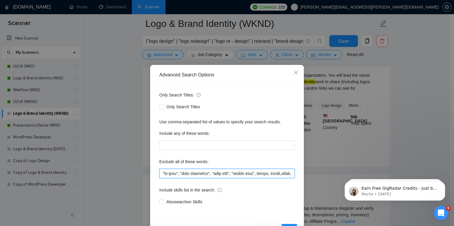
click at [282, 174] on input "text" at bounding box center [226, 173] width 135 height 9
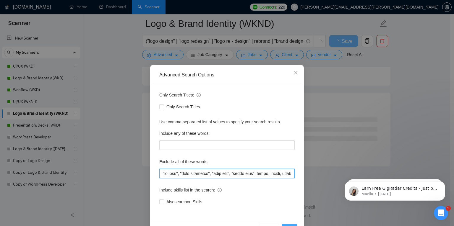
type input ""ai logo", "logo generator", "free logo", "cheap logo", canva, fiverr, figma, m…"
click at [290, 225] on button "OK" at bounding box center [289, 228] width 15 height 9
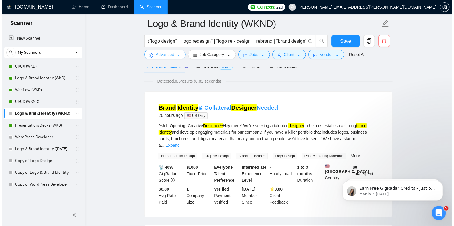
scroll to position [29, 0]
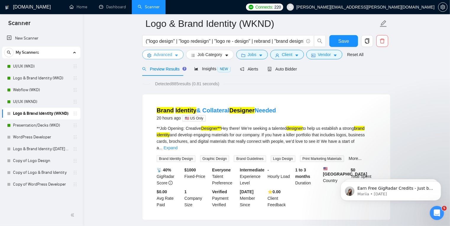
click at [176, 51] on button "Advanced" at bounding box center [162, 54] width 41 height 9
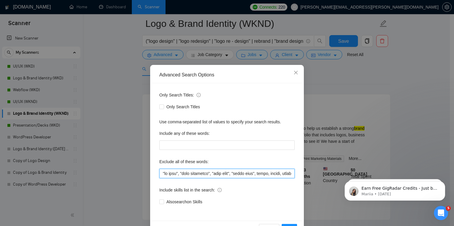
click at [200, 174] on input "text" at bounding box center [226, 173] width 135 height 9
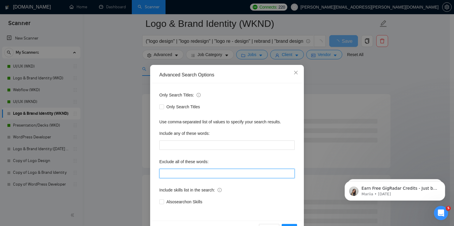
paste input ""ai logo", "logo generator", "free logo", "cheap logo", canva, fiverr, midjourn…"
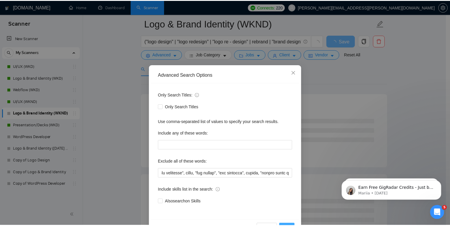
scroll to position [0, 0]
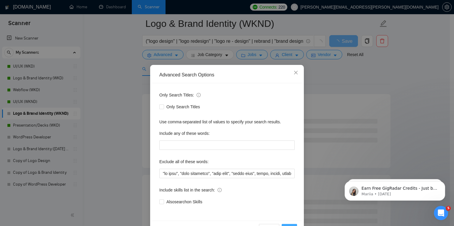
click at [287, 225] on button "OK" at bounding box center [289, 228] width 15 height 9
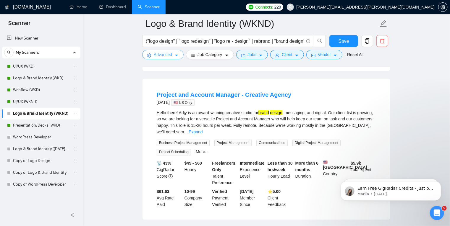
scroll to position [447, 0]
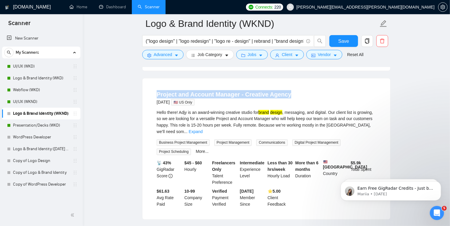
drag, startPoint x: 146, startPoint y: 77, endPoint x: 294, endPoint y: 83, distance: 148.2
click at [294, 83] on div "Project and Account Manager - Creative Agency [DATE] 🇺🇸 US Only Hello there! Ad…" at bounding box center [266, 149] width 248 height 141
copy link "Project and Account Manager - Creative Agency"
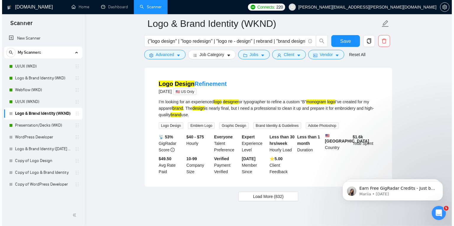
scroll to position [1260, 0]
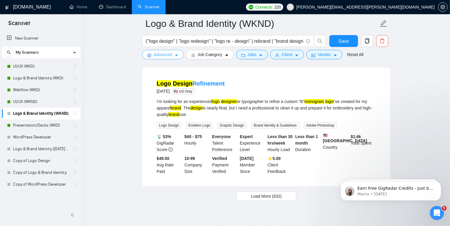
click at [176, 55] on icon "caret-down" at bounding box center [176, 55] width 4 height 4
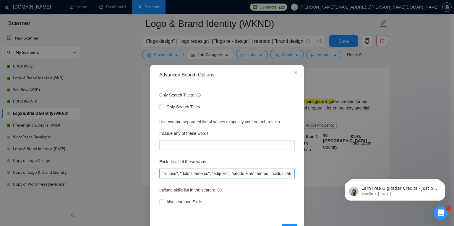
click at [288, 176] on input "text" at bounding box center [226, 173] width 135 height 9
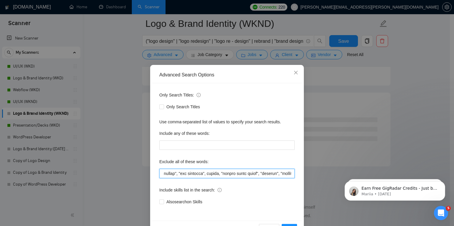
scroll to position [760, 0]
type input ""ai logo", "logo generator", "free logo", "cheap logo", canva, fiverr, midjourn…"
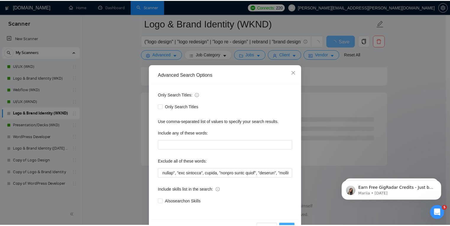
scroll to position [0, 0]
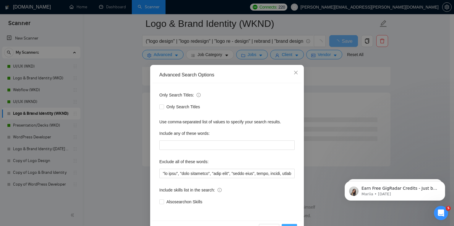
click at [287, 225] on button "OK" at bounding box center [289, 228] width 15 height 9
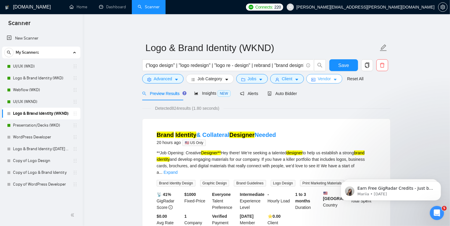
click at [333, 79] on icon "caret-down" at bounding box center [335, 80] width 4 height 4
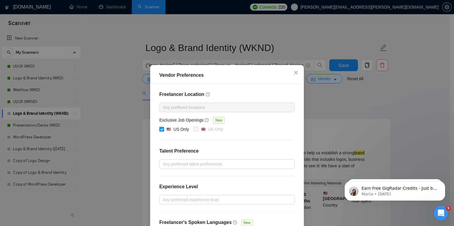
click at [325, 96] on div "Vendor Preferences Freelancer Location Any preffered locations Exclusive Job Op…" at bounding box center [227, 113] width 454 height 226
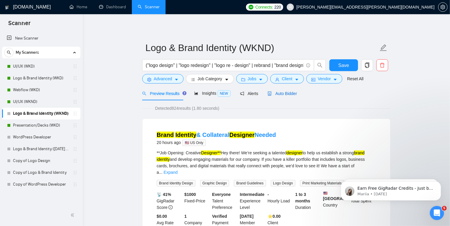
click at [284, 93] on span "Auto Bidder" at bounding box center [281, 93] width 29 height 5
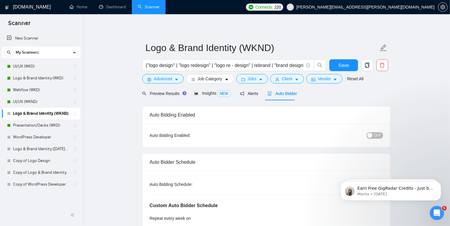
scroll to position [25, 0]
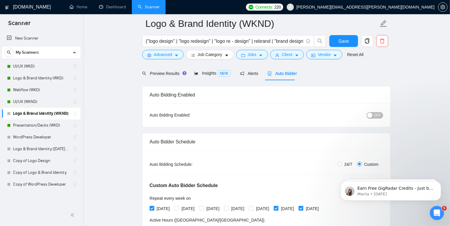
click at [377, 110] on div "Auto Bidding Enabled: OFF" at bounding box center [266, 115] width 248 height 24
click at [376, 113] on span "OFF" at bounding box center [377, 115] width 7 height 7
click at [344, 42] on span "Save" at bounding box center [343, 41] width 11 height 7
click at [45, 78] on link "Logo & Brand Identity (WKD)" at bounding box center [41, 78] width 56 height 12
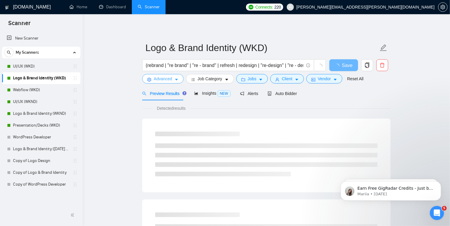
click at [176, 79] on icon "caret-down" at bounding box center [176, 80] width 4 height 4
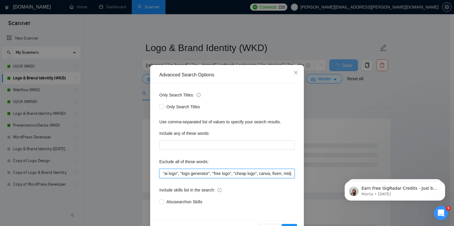
click at [191, 172] on input ""ai logo", "logo generator", "free logo", "cheap logo", canva, fiverr, midjourn…" at bounding box center [226, 173] width 135 height 9
paste input ""ai logo", "logo generator", "free logo", "cheap logo", canva, fiverr, midjourn…"
type input ""ai logo", "logo generator", "free logo", "cheap logo", canva, fiverr, midjourn…"
click at [290, 226] on span "OK" at bounding box center [289, 229] width 6 height 7
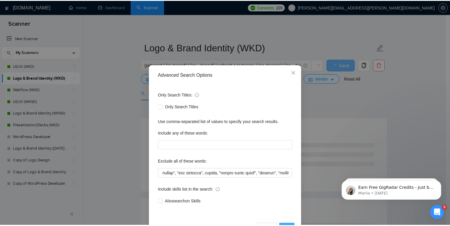
scroll to position [0, 0]
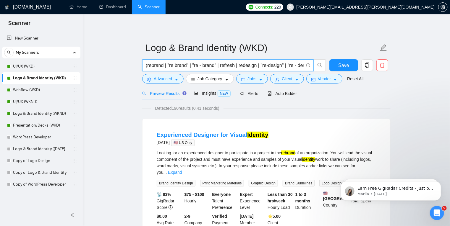
click at [172, 67] on input "(rebrand | "re brand" | "re - brand" | refresh | redesign | "re-design" | "re -…" at bounding box center [225, 65] width 158 height 7
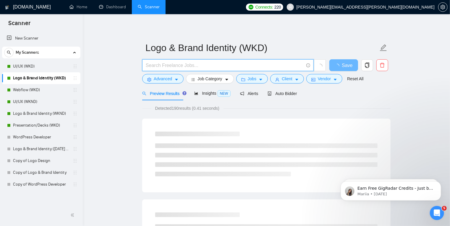
paste input "("logo design" | "logo redesign" | "logo re - design" | rebrand | "brand design…"
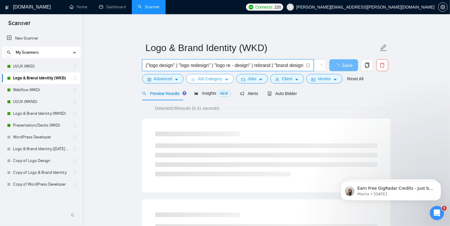
scroll to position [0, 692]
click at [228, 65] on input "("logo design" | "logo redesign" | "logo re - design" | rebrand | "brand design…" at bounding box center [225, 65] width 158 height 7
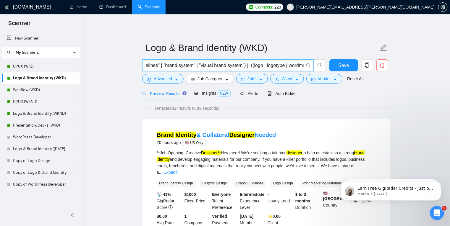
scroll to position [0, 350]
click at [266, 67] on input "("logo design" | "logo redesign" | "logo re - design" | rebrand | "brand design…" at bounding box center [225, 65] width 158 height 7
type input "("logo design" | "logo redesign" | "logo re - design" | rebrand | "brand design…"
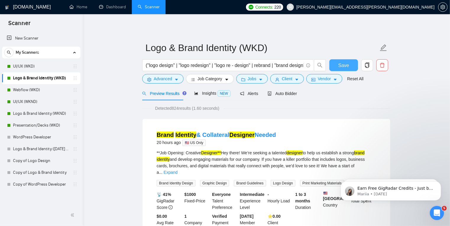
click at [344, 66] on span "Save" at bounding box center [343, 65] width 11 height 7
click at [221, 135] on link "Brand Identity & Collateral Designer Needed" at bounding box center [216, 135] width 119 height 7
click at [285, 97] on div "Auto Bidder" at bounding box center [281, 93] width 29 height 7
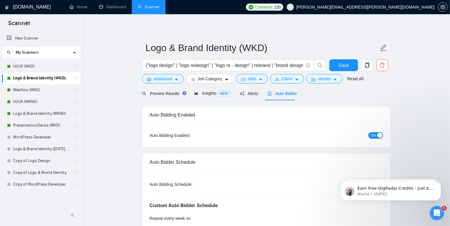
radio input "false"
radio input "true"
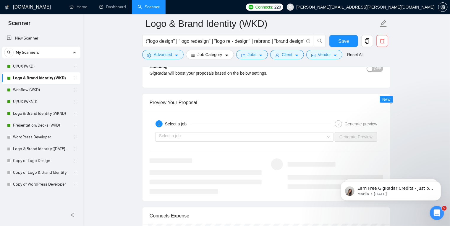
scroll to position [1226, 0]
click at [218, 139] on input "search" at bounding box center [242, 136] width 167 height 9
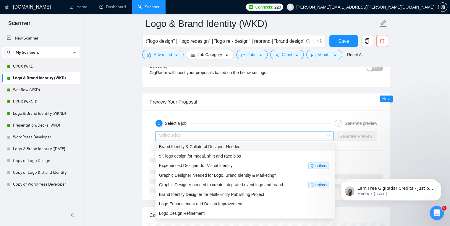
click at [213, 148] on span "Brand Identity & Collateral Designer Needed" at bounding box center [200, 147] width 82 height 5
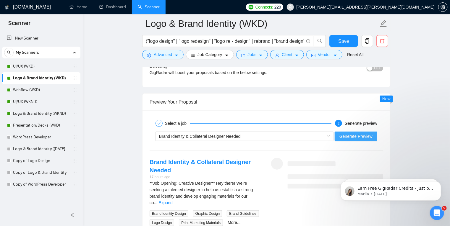
click at [356, 135] on span "Generate Preview" at bounding box center [355, 136] width 33 height 7
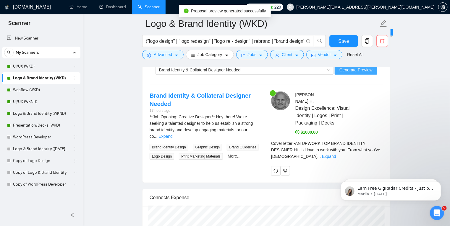
scroll to position [1292, 0]
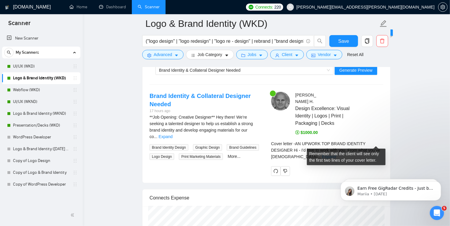
click at [336, 155] on link "Expand" at bounding box center [329, 157] width 14 height 5
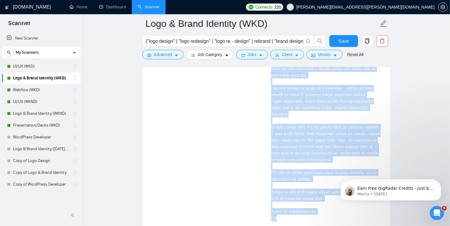
scroll to position [1433, 0]
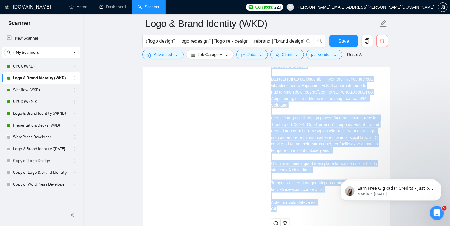
drag, startPoint x: 272, startPoint y: 86, endPoint x: 309, endPoint y: 202, distance: 122.1
click at [309, 202] on div "[PERSON_NAME] Design Excellence: Visual Identity | Logos | Print | Packaging | …" at bounding box center [326, 90] width 121 height 278
copy div "LO IPSUMD SIT AMETC ADIPISCI ELITSEDD Ei - T'i utla et dolo magn ali. Enim admi…"
click at [219, 101] on div "Brand Identity & Collateral Designer Needed 17 hours ago **Job Opening: Creativ…" at bounding box center [266, 90] width 243 height 278
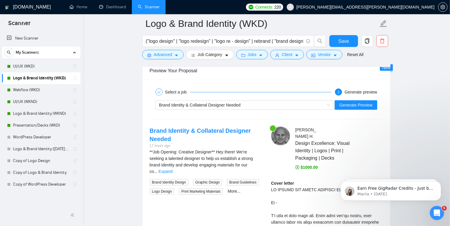
scroll to position [1260, 0]
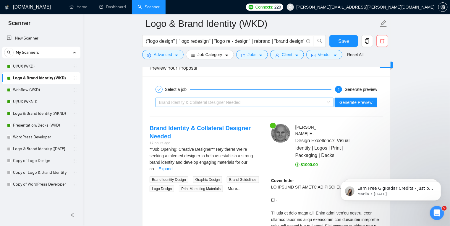
click at [243, 98] on div "Brand Identity & Collateral Designer Needed" at bounding box center [242, 102] width 166 height 9
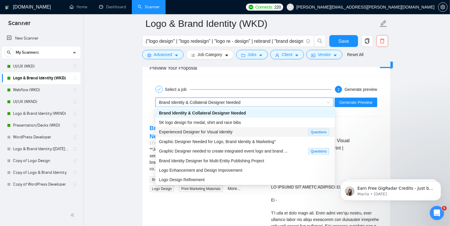
click at [173, 105] on div "Brand Identity & Collateral Designer Needed" at bounding box center [242, 102] width 166 height 9
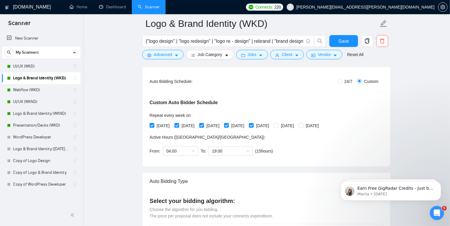
scroll to position [0, 0]
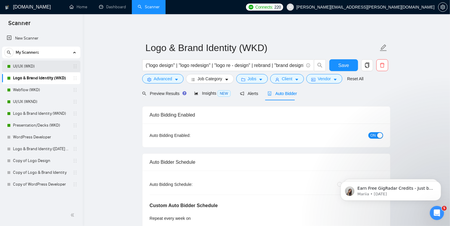
click at [31, 67] on link "UI/UX (WKD)" at bounding box center [41, 67] width 56 height 12
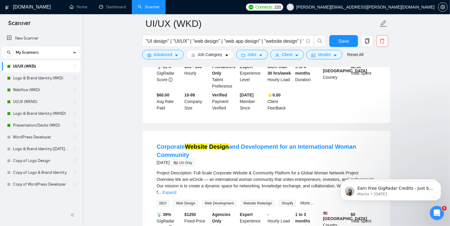
scroll to position [1076, 0]
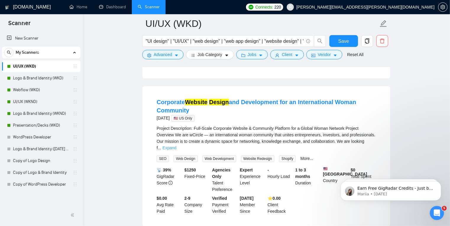
scroll to position [1121, 0]
click at [176, 145] on link "Expand" at bounding box center [170, 147] width 14 height 5
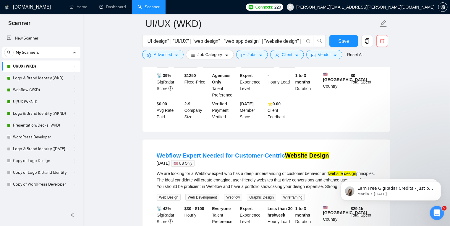
scroll to position [1367, 0]
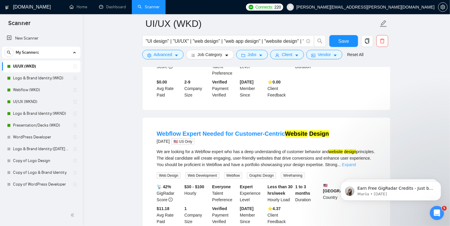
click at [356, 163] on link "Expand" at bounding box center [349, 165] width 14 height 5
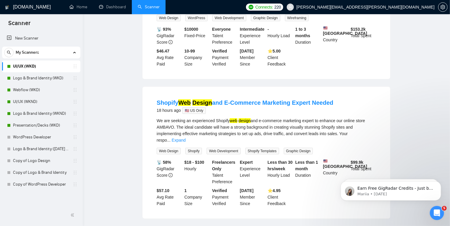
scroll to position [0, 0]
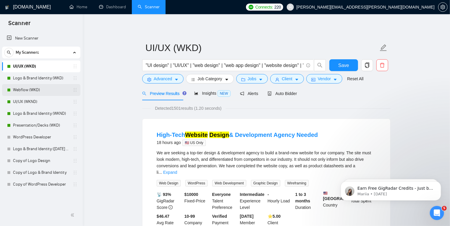
click at [30, 87] on link "Webflow (WKD)" at bounding box center [41, 90] width 56 height 12
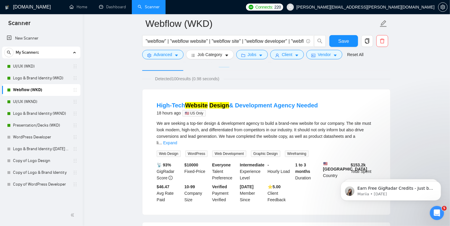
scroll to position [33, 0]
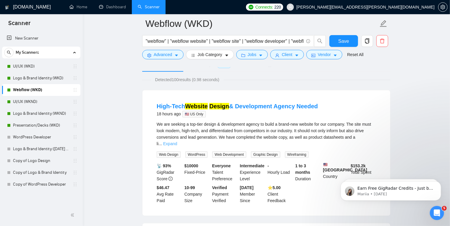
click at [177, 142] on link "Expand" at bounding box center [170, 144] width 14 height 5
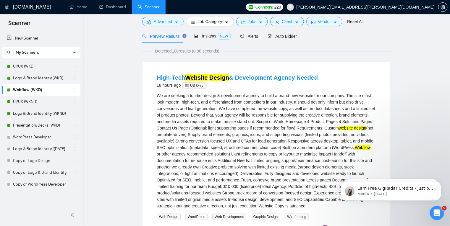
scroll to position [0, 0]
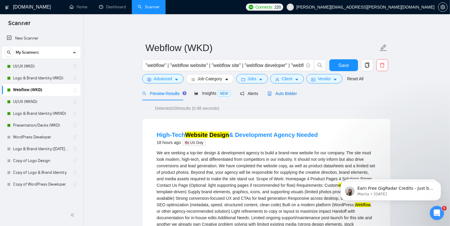
click at [280, 95] on span "Auto Bidder" at bounding box center [281, 93] width 29 height 5
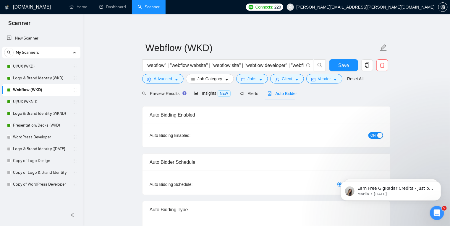
radio input "false"
radio input "true"
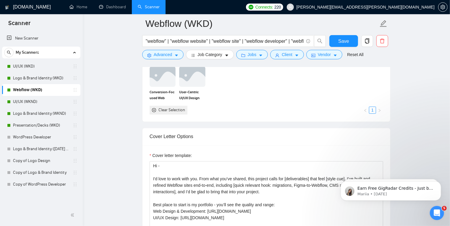
scroll to position [656, 0]
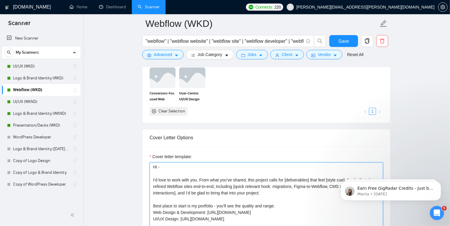
click at [154, 166] on textarea "Hi - I'd love to work with you. From what you’ve shared, this project calls for…" at bounding box center [266, 229] width 233 height 133
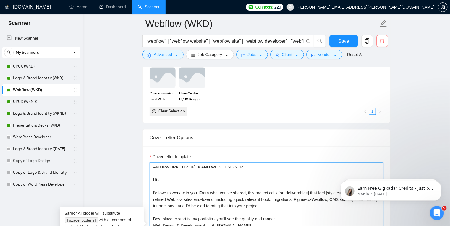
type textarea "AN UPWORK TOP UI/UX AND WEB DESIGNER Hi - I'd love to work with you. From what …"
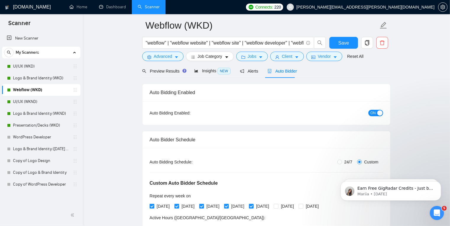
scroll to position [0, 0]
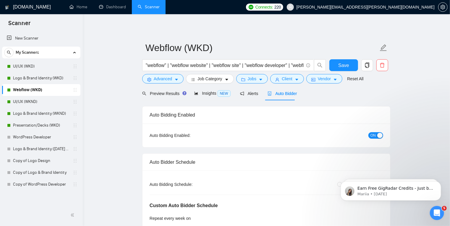
click at [374, 137] on span "ON" at bounding box center [372, 135] width 5 height 7
click at [343, 65] on span "Save" at bounding box center [343, 65] width 11 height 7
click at [176, 80] on icon "caret-down" at bounding box center [176, 80] width 3 height 2
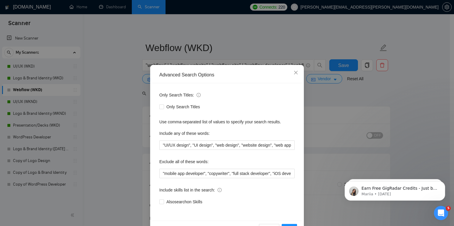
click at [316, 112] on div "Advanced Search Options Only Search Titles: Only Search Titles Use comma-separa…" at bounding box center [227, 113] width 454 height 226
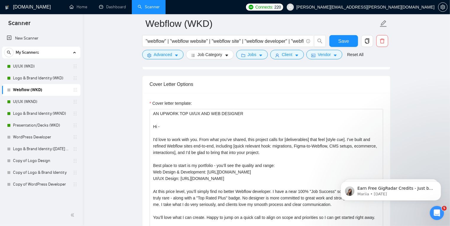
scroll to position [709, 0]
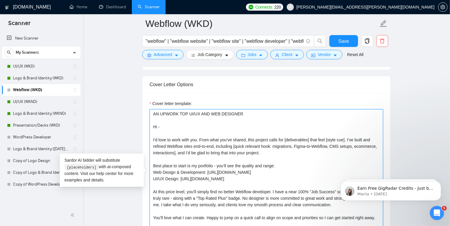
drag, startPoint x: 187, startPoint y: 112, endPoint x: 207, endPoint y: 113, distance: 20.1
click at [207, 113] on textarea "AN UPWORK TOP UI/UX AND WEB DESIGNER Hi - I'd love to work with you. From what …" at bounding box center [266, 175] width 233 height 133
type textarea "AN UPWORK TOP WEBFLOW DESIGNER Hi - I'd love to work with you. From what you’ve…"
click at [242, 85] on div "Cover Letter Options" at bounding box center [266, 84] width 233 height 17
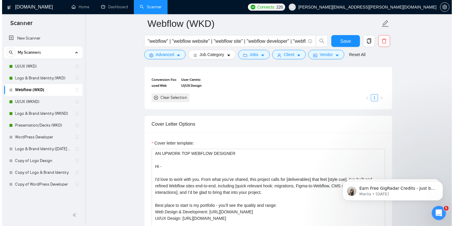
scroll to position [669, 0]
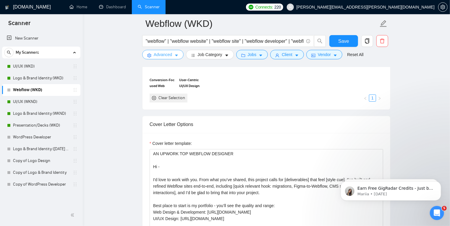
click at [175, 51] on button "Advanced" at bounding box center [162, 54] width 41 height 9
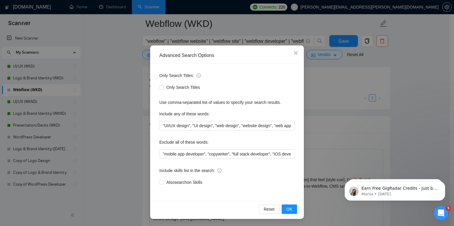
scroll to position [0, 0]
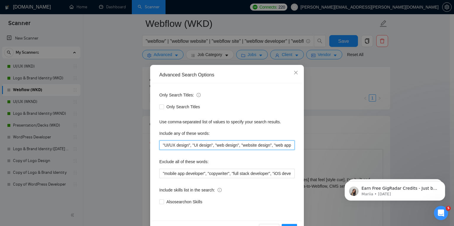
click at [231, 146] on input ""UI/UX design", "UI design", "web design", "website design", "web app design", …" at bounding box center [226, 145] width 135 height 9
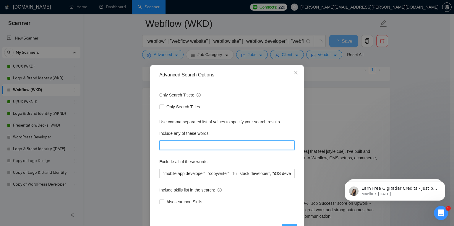
scroll to position [19, 0]
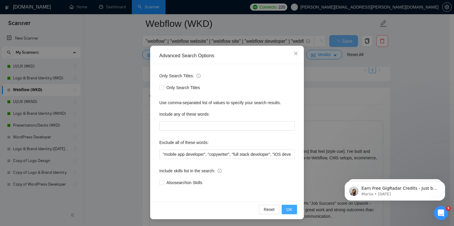
click at [287, 209] on span "OK" at bounding box center [289, 210] width 6 height 7
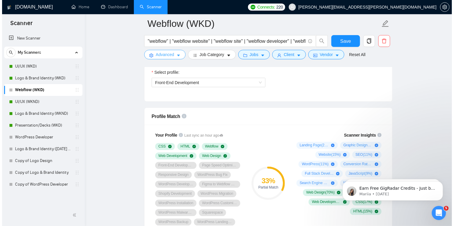
scroll to position [420, 0]
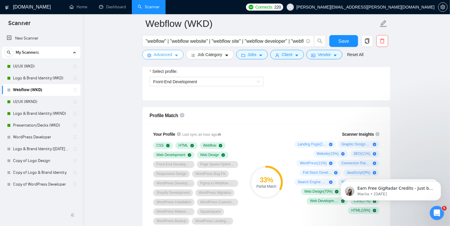
click at [173, 54] on button "Advanced" at bounding box center [162, 54] width 41 height 9
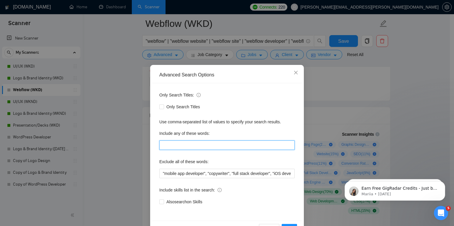
click at [176, 145] on input "text" at bounding box center [226, 145] width 135 height 9
paste input ""UI/UX design", "UI design", "web design", "website design", "web app design", …"
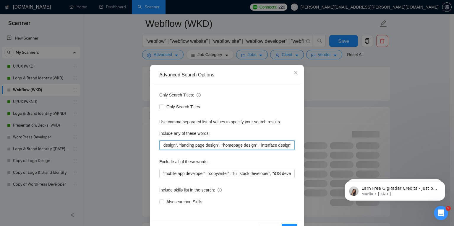
scroll to position [20, 0]
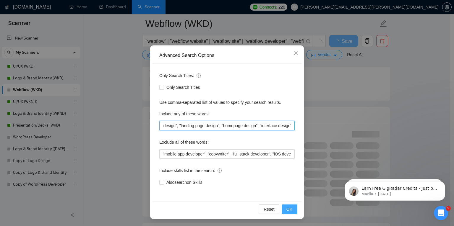
type input ""UI/UX design", "UI design", "web design", "website design", "web app design", …"
click at [290, 208] on span "OK" at bounding box center [289, 209] width 6 height 7
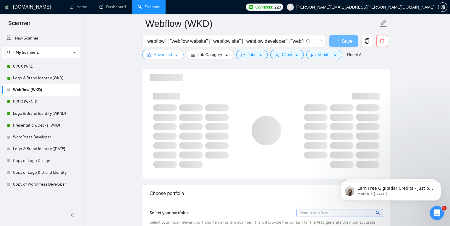
scroll to position [539, 0]
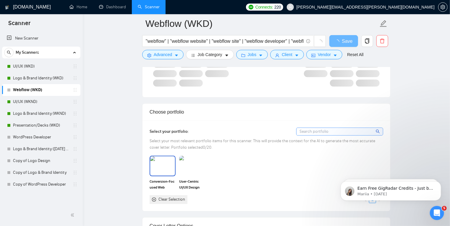
click at [164, 163] on img at bounding box center [162, 167] width 25 height 20
click at [193, 163] on img at bounding box center [192, 167] width 25 height 20
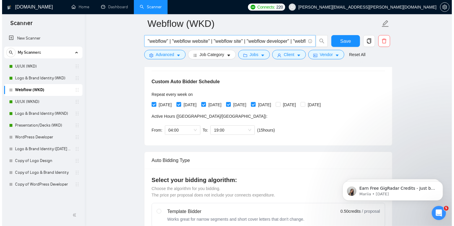
scroll to position [128, 0]
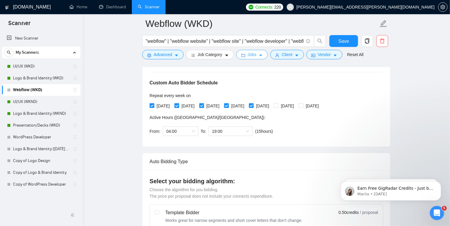
click at [261, 54] on button "Jobs" at bounding box center [252, 54] width 32 height 9
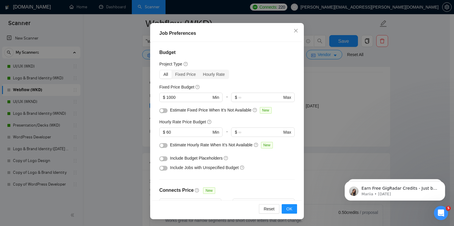
scroll to position [0, 0]
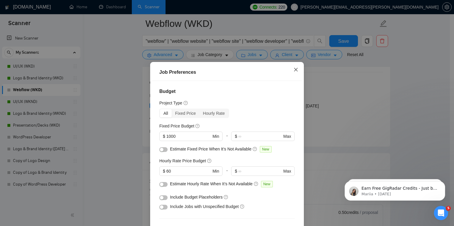
click at [293, 70] on icon "close" at bounding box center [295, 69] width 5 height 5
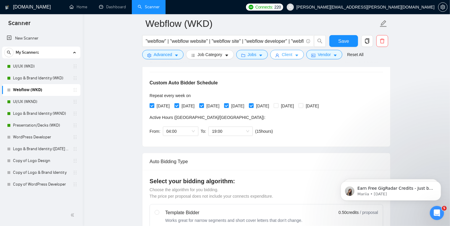
click at [295, 54] on icon "caret-down" at bounding box center [297, 55] width 4 height 4
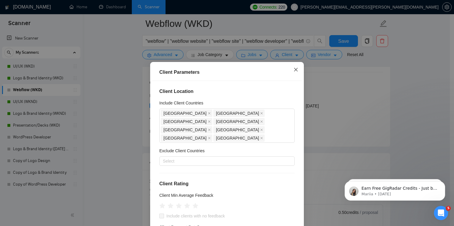
click at [294, 72] on icon "close" at bounding box center [295, 69] width 5 height 5
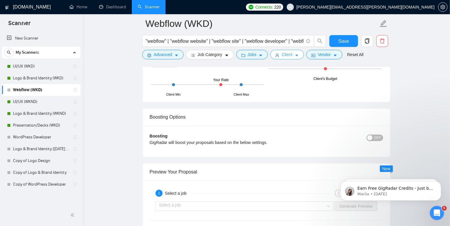
scroll to position [1106, 0]
click at [374, 137] on button "OFF" at bounding box center [374, 138] width 17 height 7
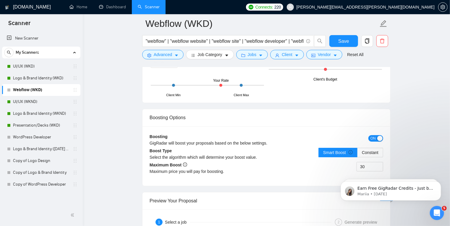
click at [379, 136] on div "button" at bounding box center [379, 138] width 5 height 5
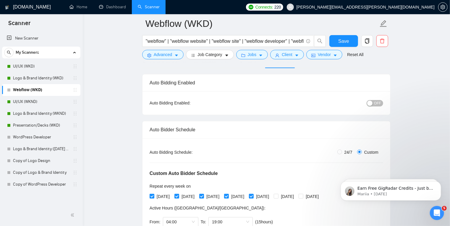
scroll to position [0, 0]
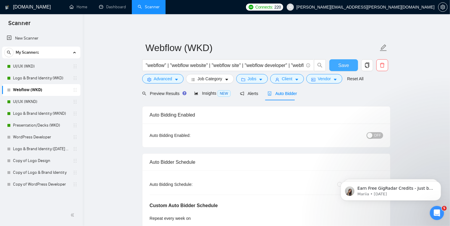
click at [346, 66] on span "Save" at bounding box center [343, 65] width 11 height 7
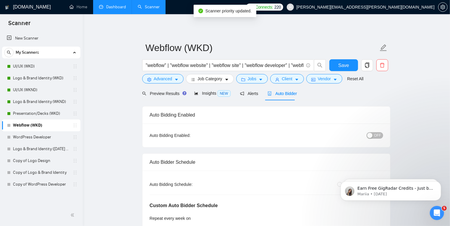
click at [113, 7] on link "Dashboard" at bounding box center [112, 6] width 27 height 5
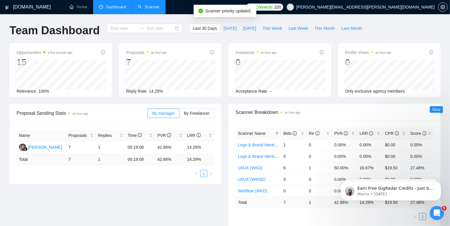
type input "[DATE]"
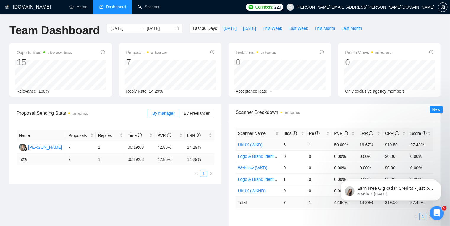
click at [268, 145] on td "UI/UX (WKD)" at bounding box center [259, 145] width 46 height 12
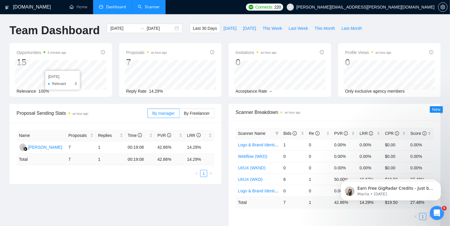
click at [151, 6] on link "Scanner" at bounding box center [149, 6] width 22 height 5
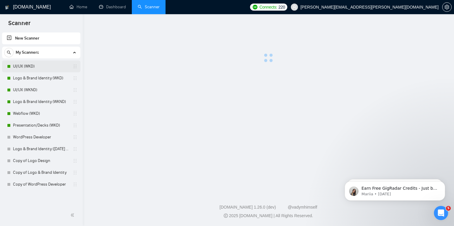
click at [37, 66] on link "UI/UX (WKD)" at bounding box center [41, 67] width 56 height 12
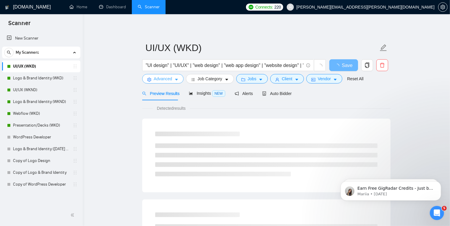
click at [173, 80] on button "Advanced" at bounding box center [162, 78] width 41 height 9
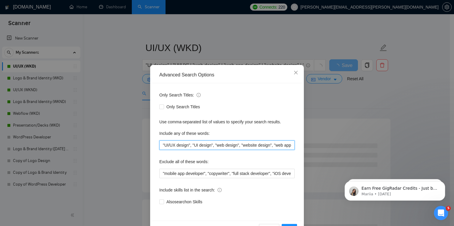
click at [176, 145] on input ""UI/UX design", "UI design", "web design", "website design", "web app design", …" at bounding box center [226, 145] width 135 height 9
